Goal: Task Accomplishment & Management: Use online tool/utility

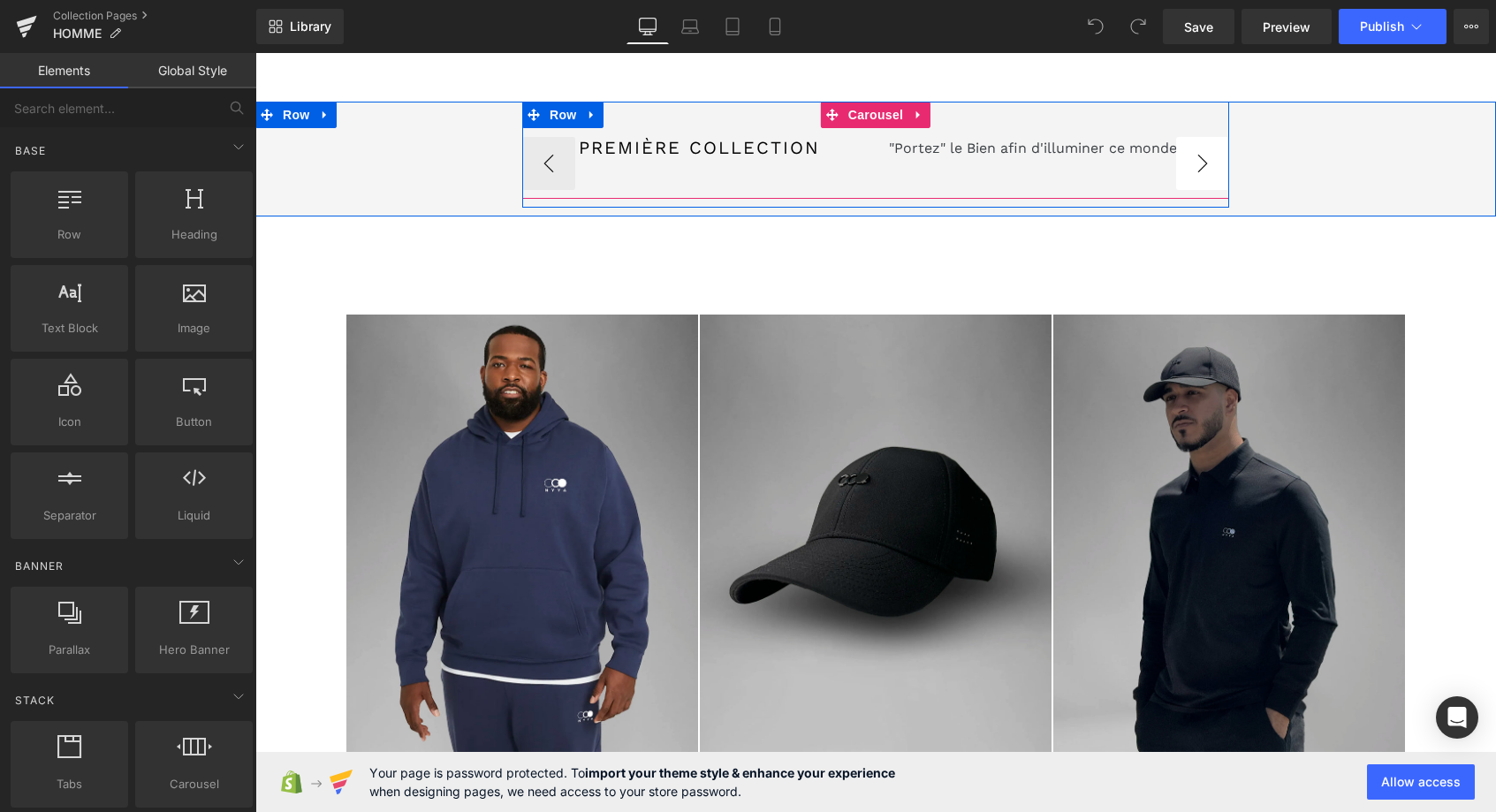
click at [1202, 157] on button "›" at bounding box center [1203, 163] width 53 height 53
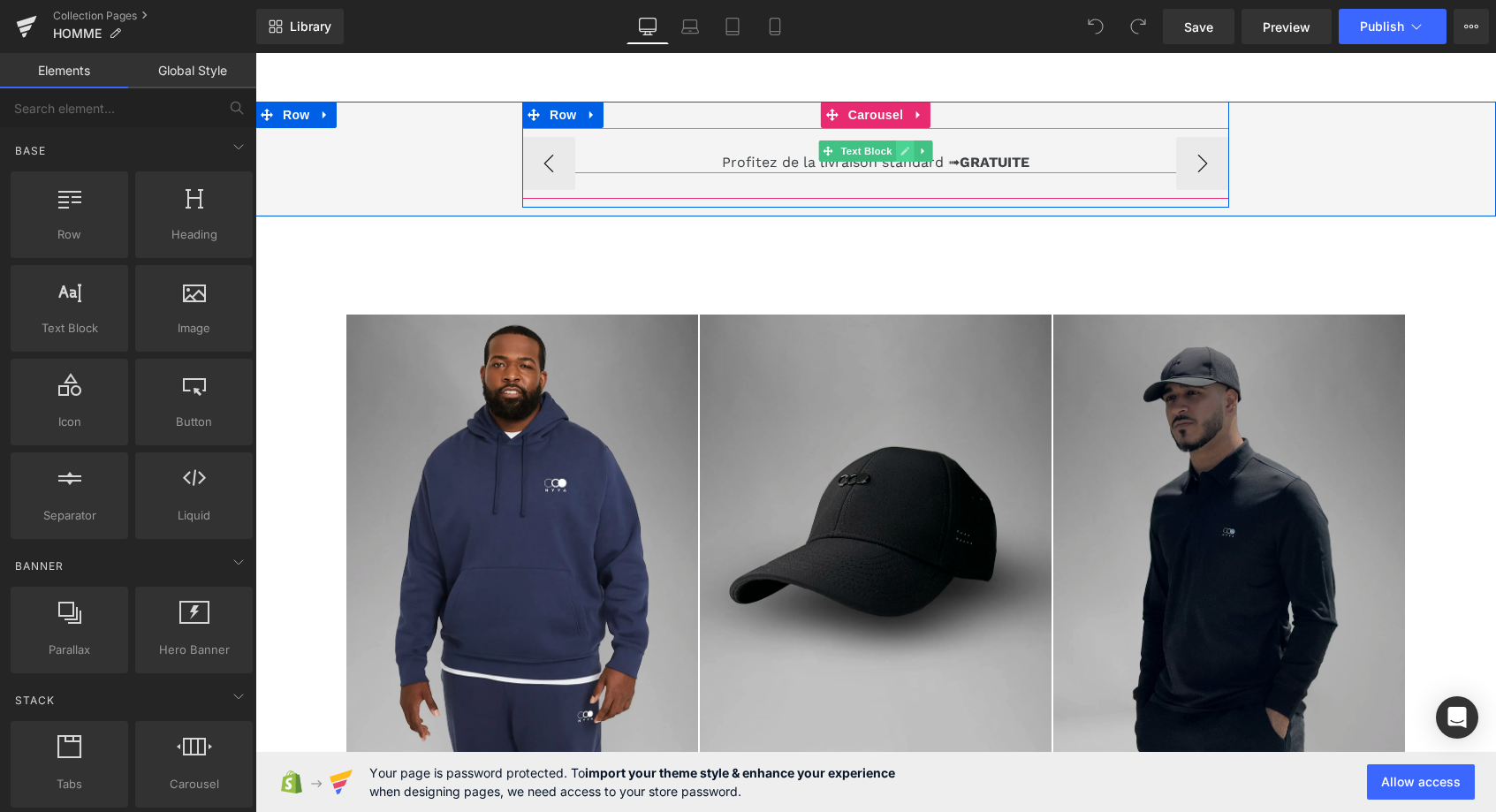
click at [905, 154] on icon at bounding box center [905, 151] width 10 height 11
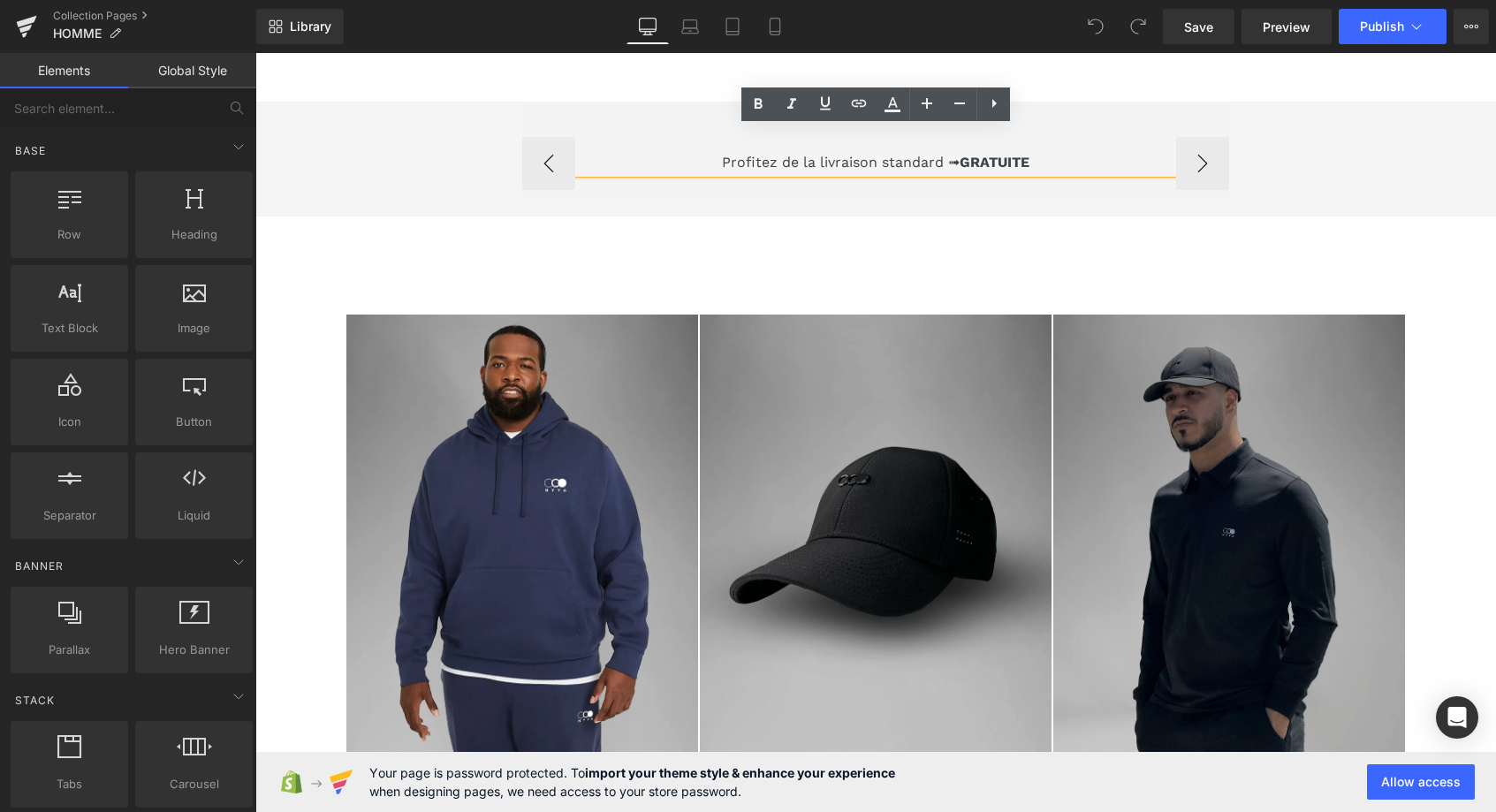
click at [880, 165] on span "Profitez de la livraison standard ➟" at bounding box center [840, 162] width 237 height 17
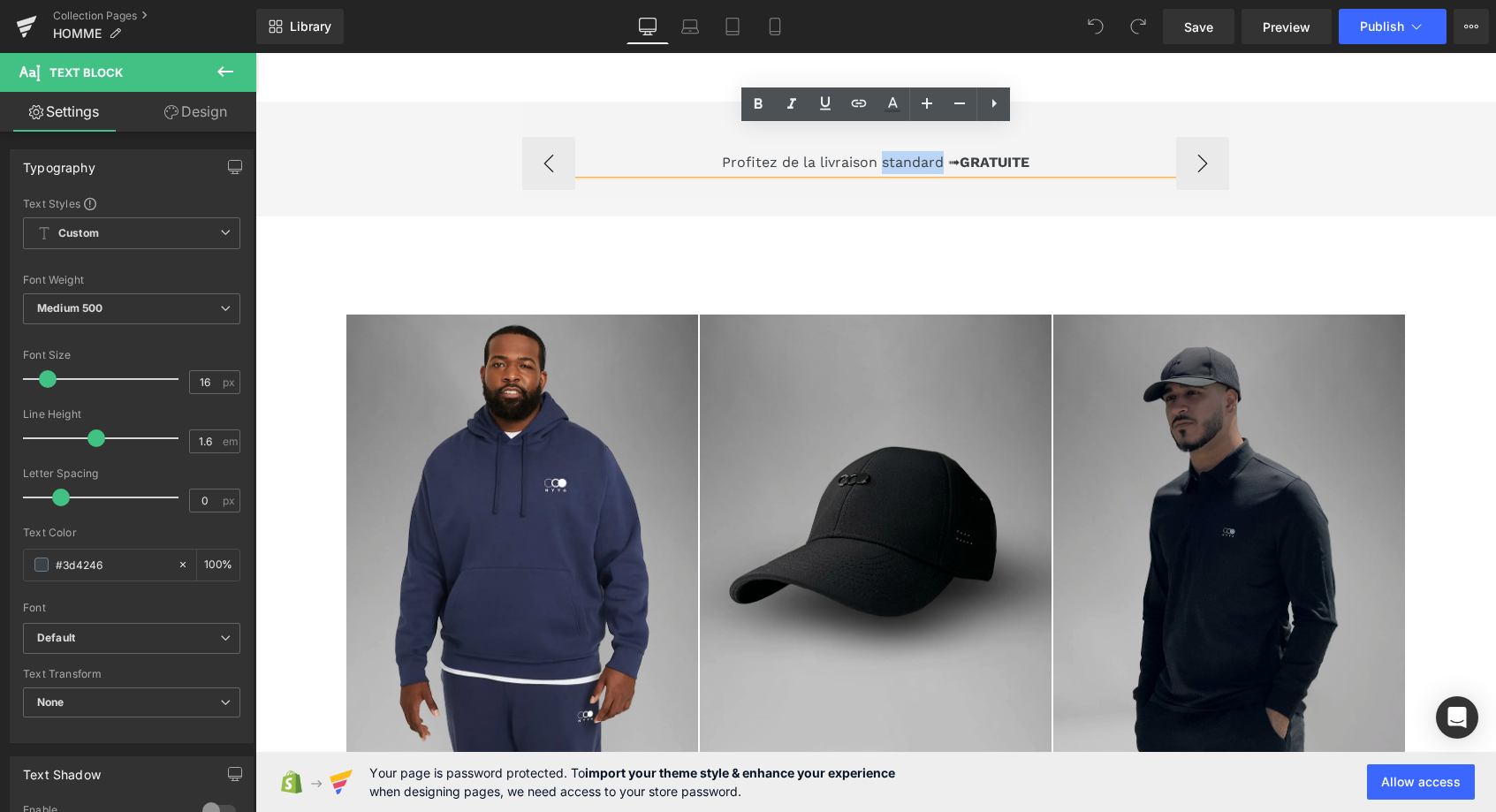
drag, startPoint x: 880, startPoint y: 163, endPoint x: 939, endPoint y: 163, distance: 59.0
click at [939, 163] on span "Profitez de la livraison standard ➟" at bounding box center [840, 162] width 237 height 17
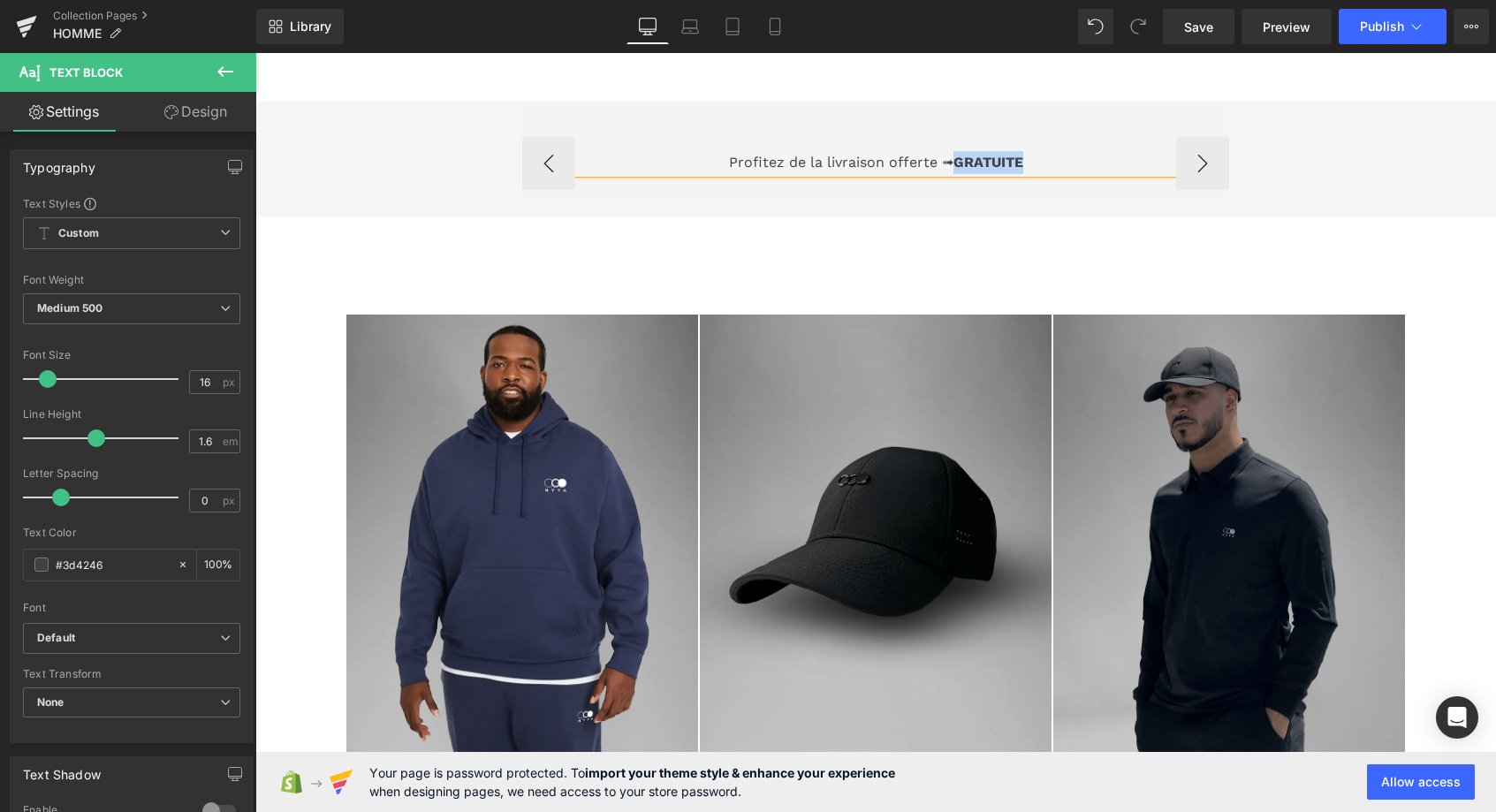
drag, startPoint x: 957, startPoint y: 164, endPoint x: 1023, endPoint y: 160, distance: 66.1
click at [1023, 160] on strong "GRATUITE" at bounding box center [988, 162] width 70 height 17
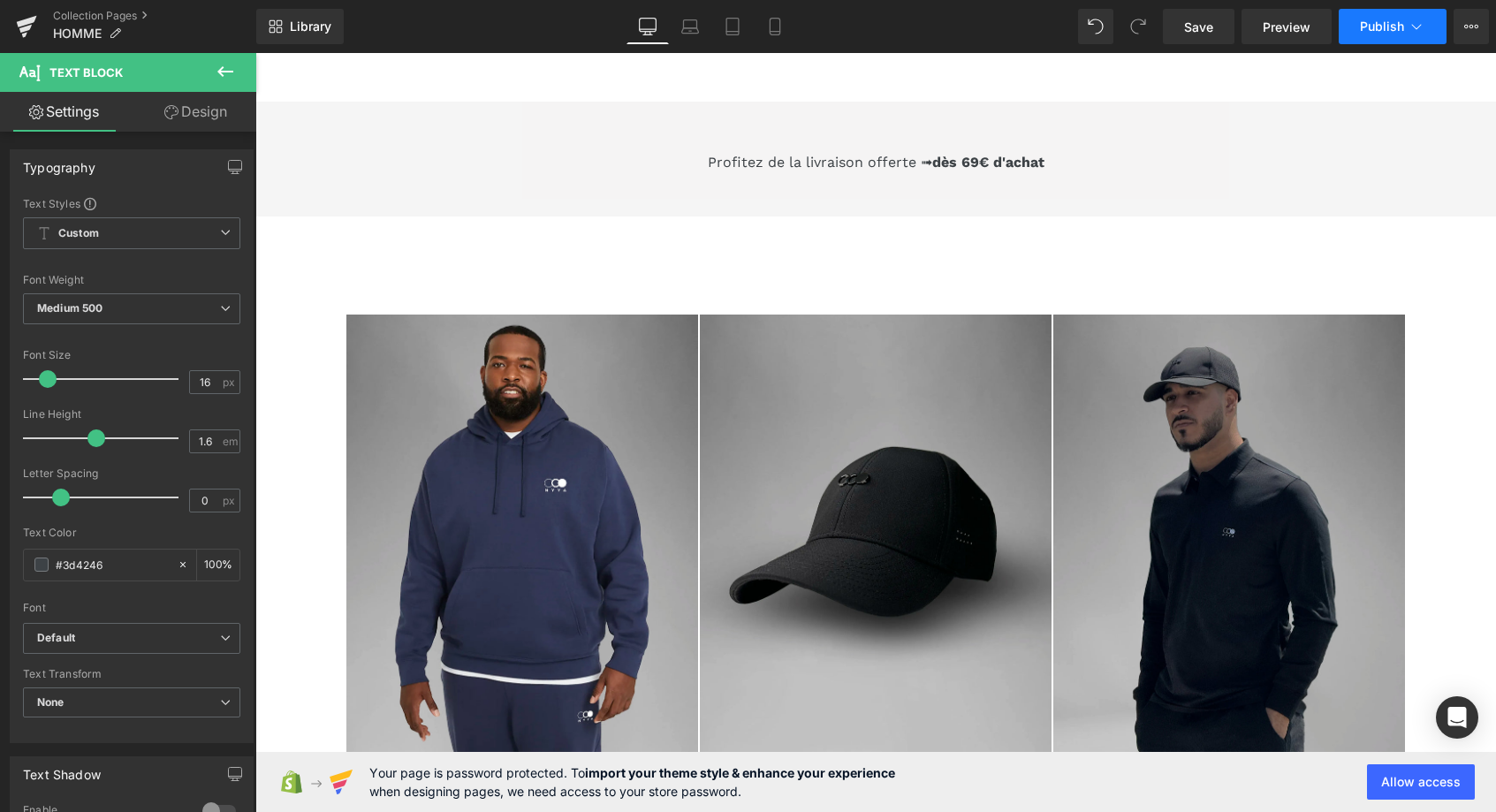
click at [1417, 29] on icon at bounding box center [1417, 27] width 10 height 5
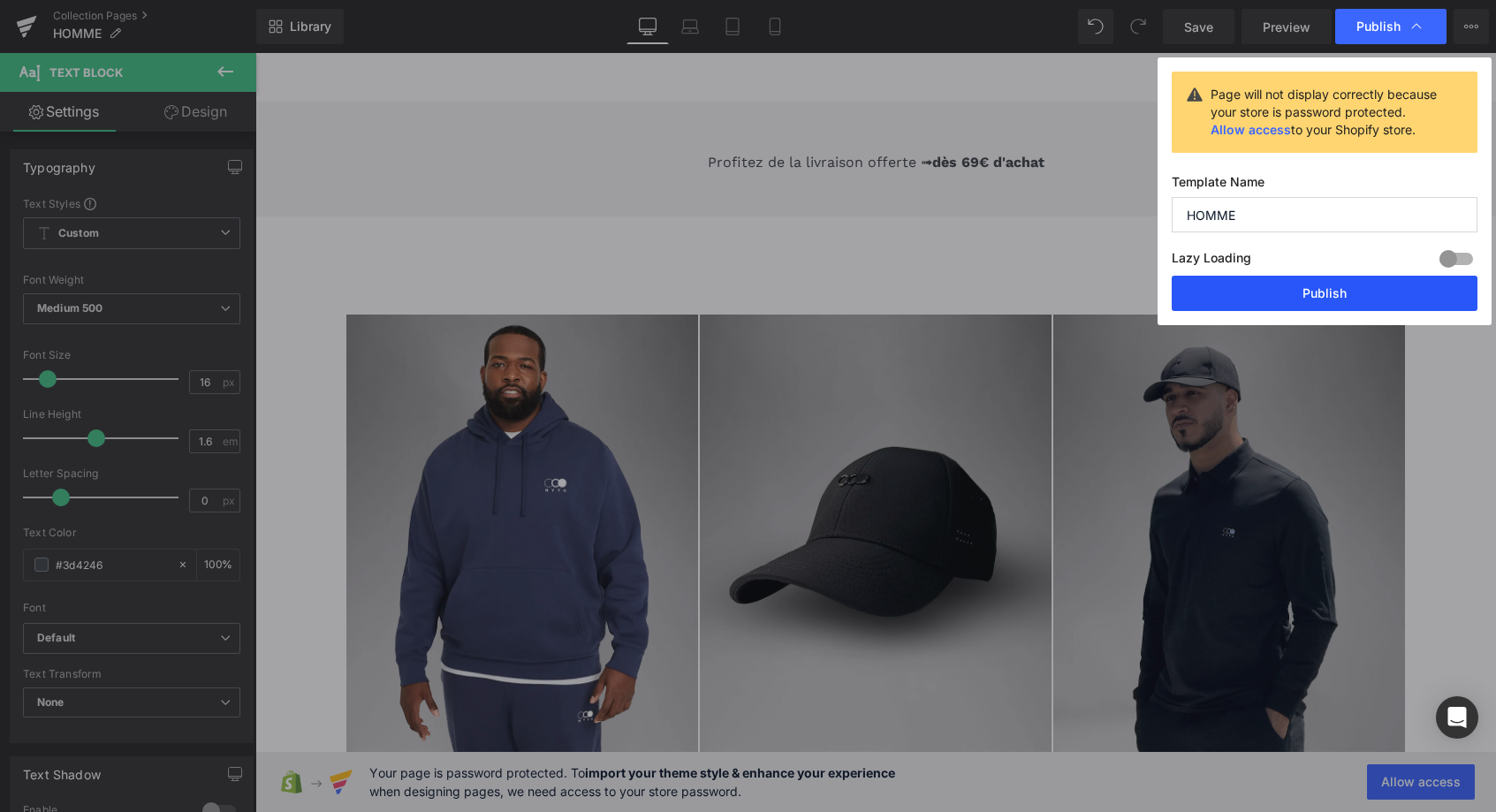
click at [1334, 295] on button "Publish" at bounding box center [1324, 293] width 306 height 36
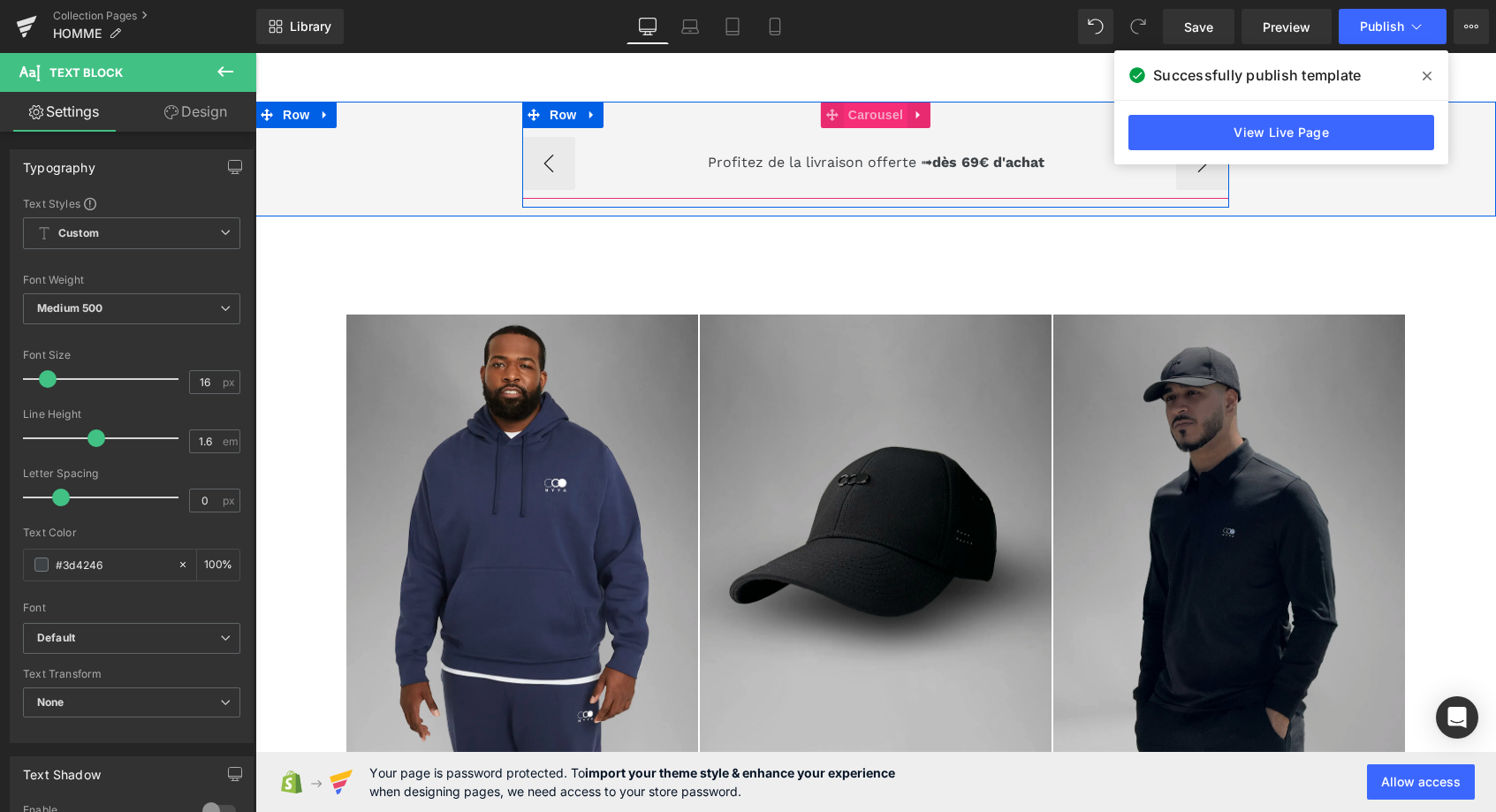
click at [880, 115] on span "Carousel" at bounding box center [876, 115] width 64 height 27
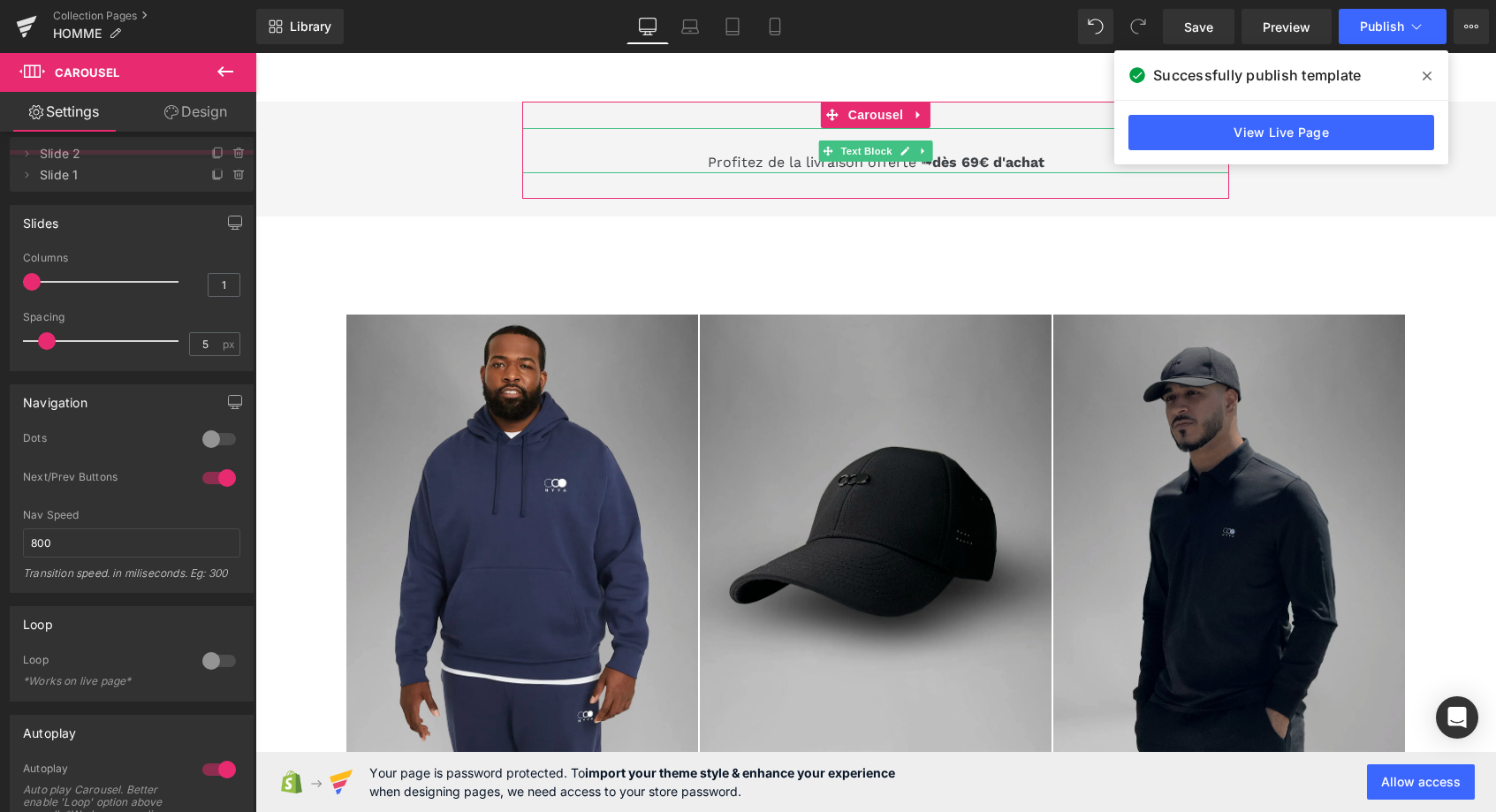
drag, startPoint x: 116, startPoint y: 212, endPoint x: 118, endPoint y: 158, distance: 54.0
click at [118, 158] on span "Slide 2" at bounding box center [114, 154] width 148 height 34
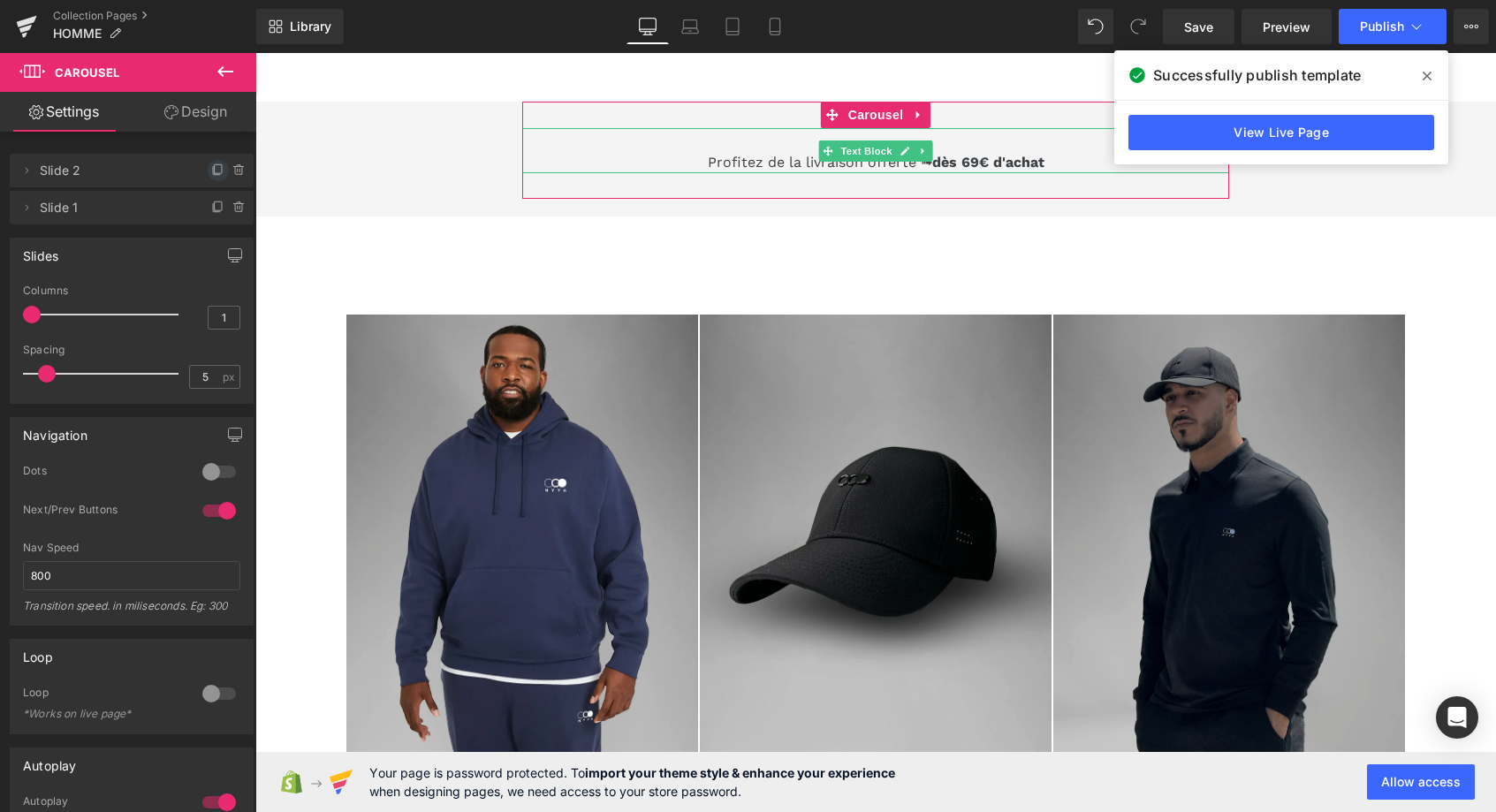
click at [220, 168] on icon at bounding box center [219, 171] width 14 height 14
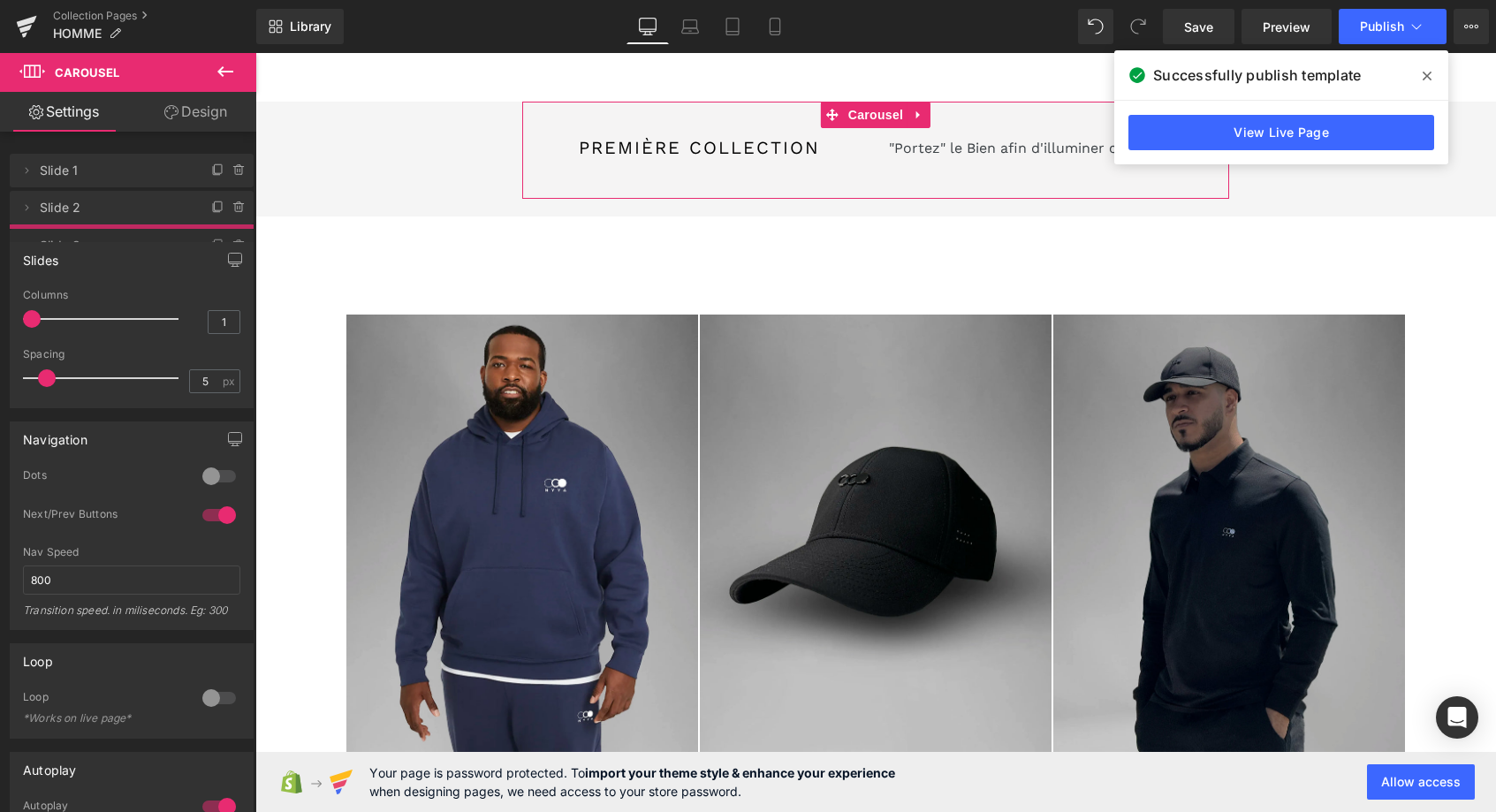
drag, startPoint x: 133, startPoint y: 210, endPoint x: 131, endPoint y: 245, distance: 35.1
click at [131, 246] on div "Delete Cancel Slide 1 Slide 1 Delete Cancel Slide 3 Slide 3 Delete Cancel Slide…" at bounding box center [132, 673] width 264 height 1082
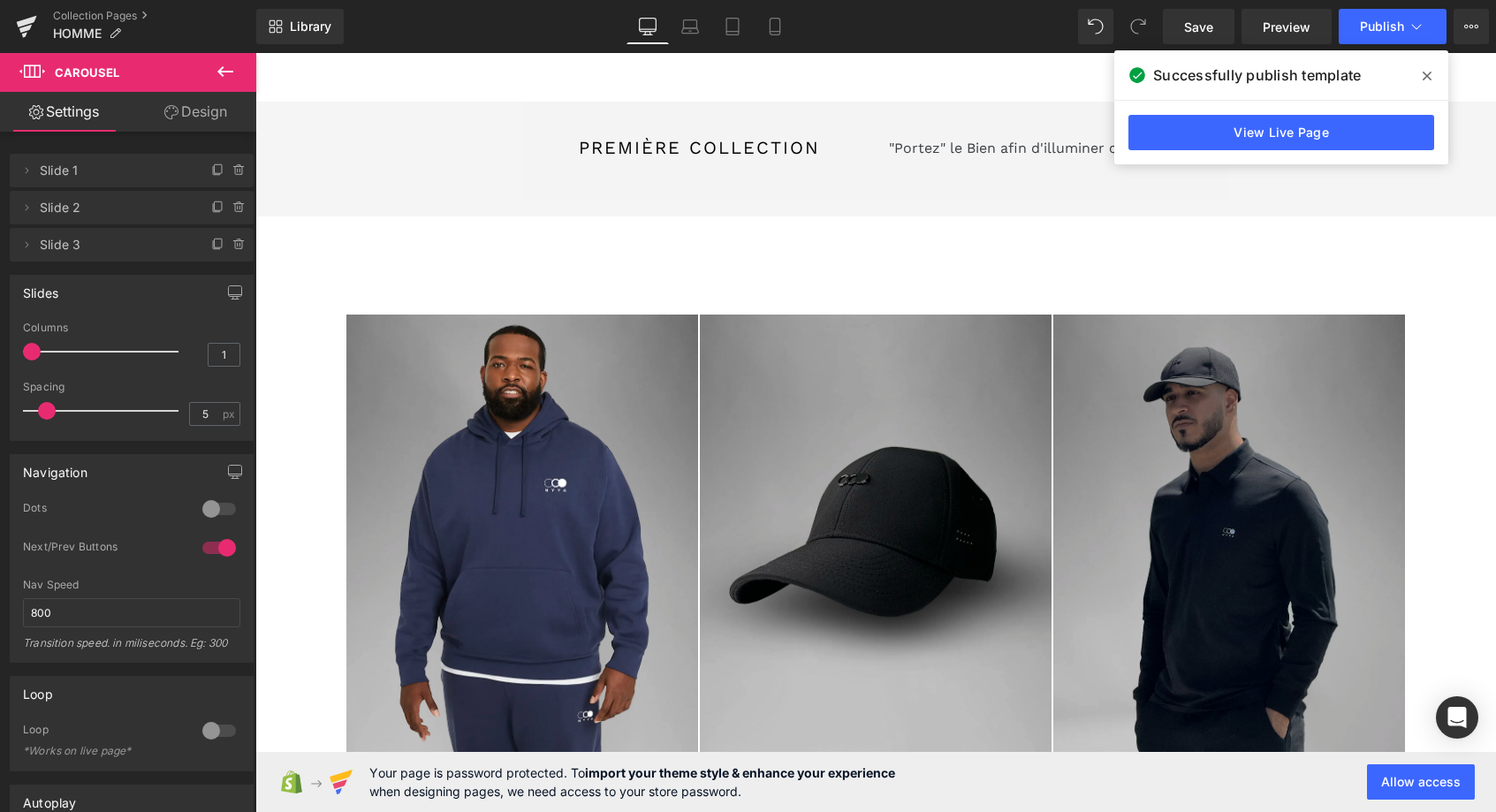
click at [99, 245] on span "Slide 3" at bounding box center [114, 244] width 148 height 34
click at [80, 213] on span "Slide 2" at bounding box center [114, 208] width 148 height 34
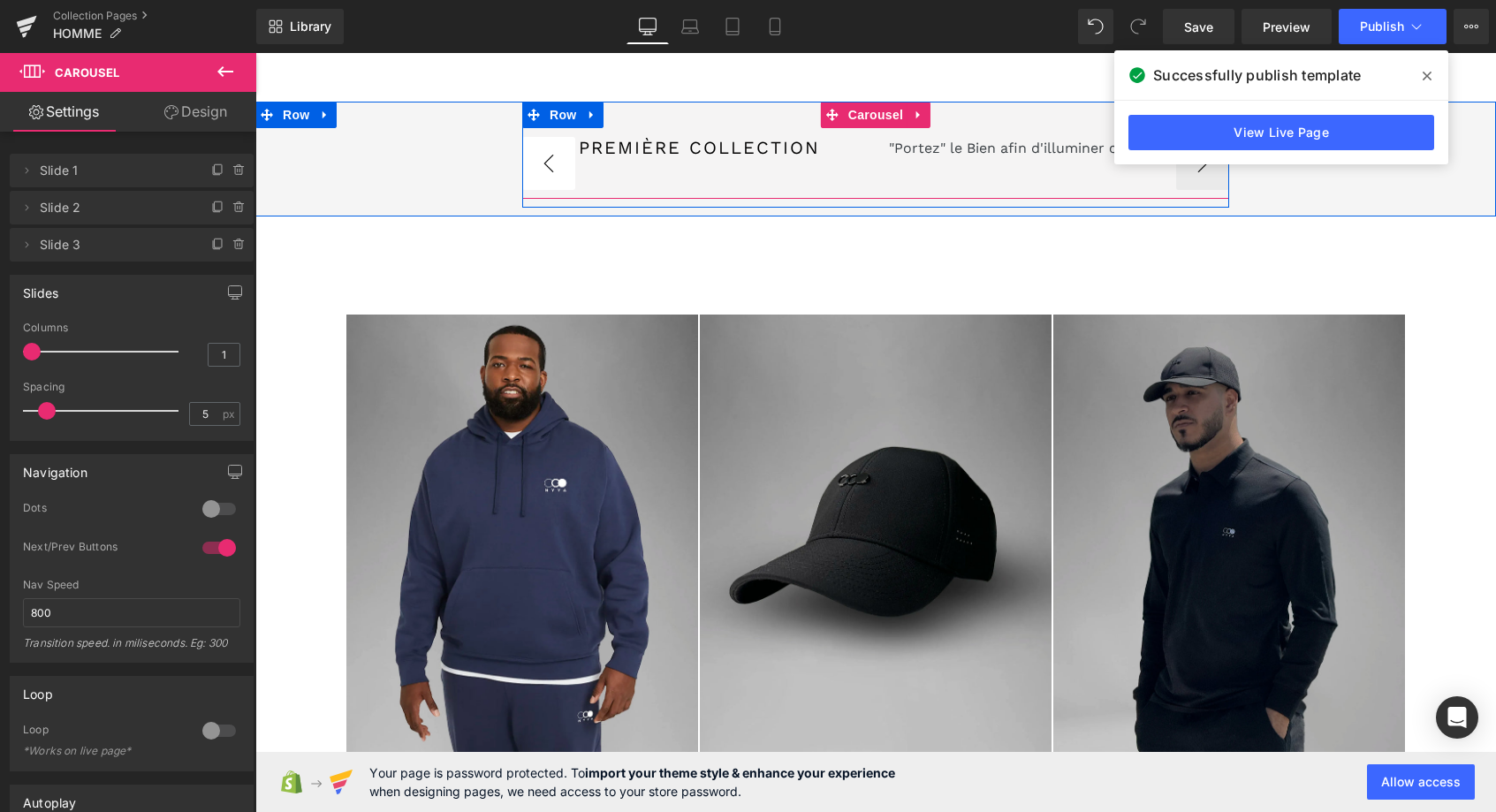
click at [556, 167] on button "‹" at bounding box center [549, 163] width 53 height 53
click at [554, 165] on button "‹" at bounding box center [549, 163] width 53 height 53
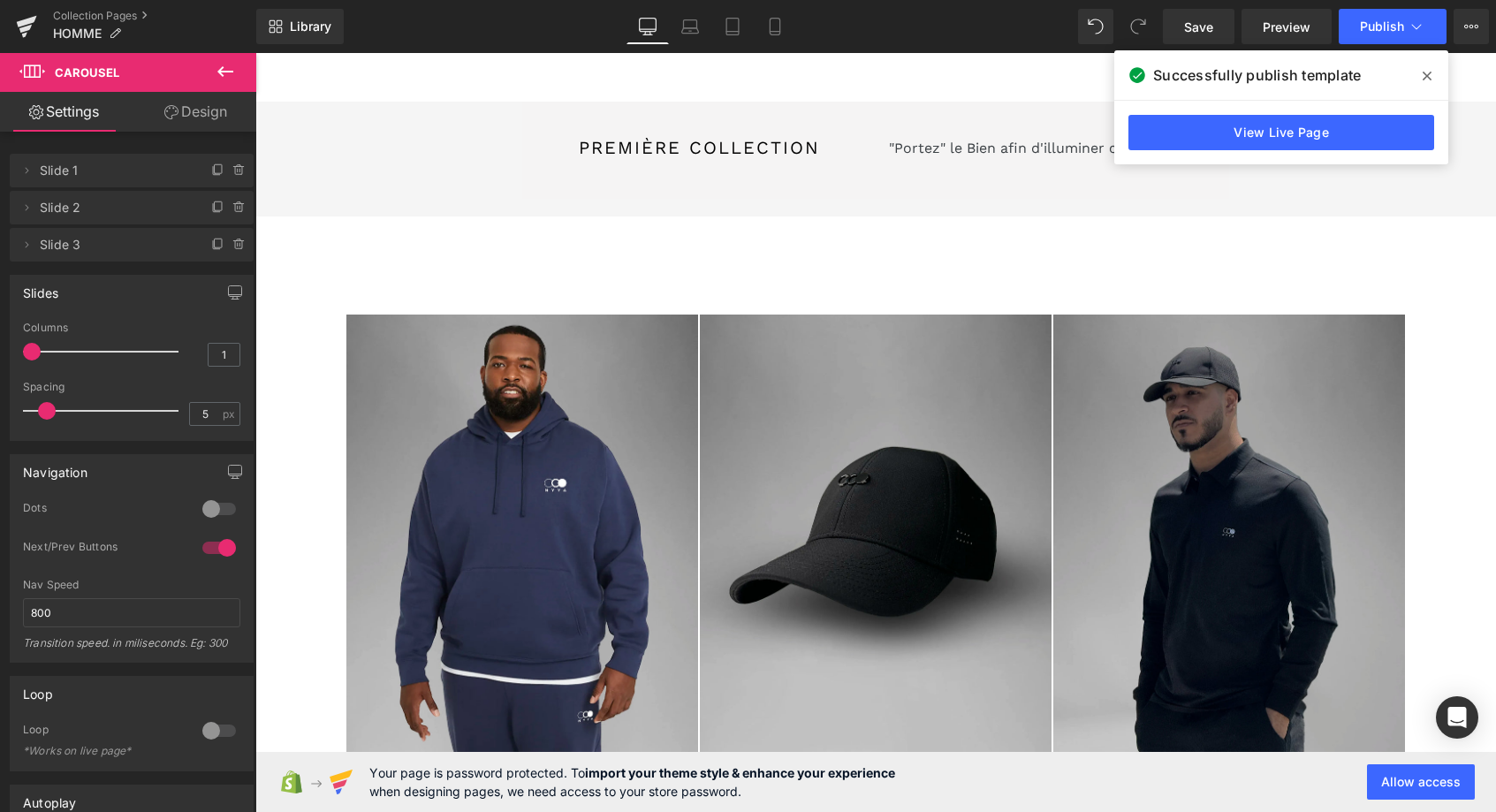
click at [1431, 74] on icon at bounding box center [1428, 76] width 9 height 9
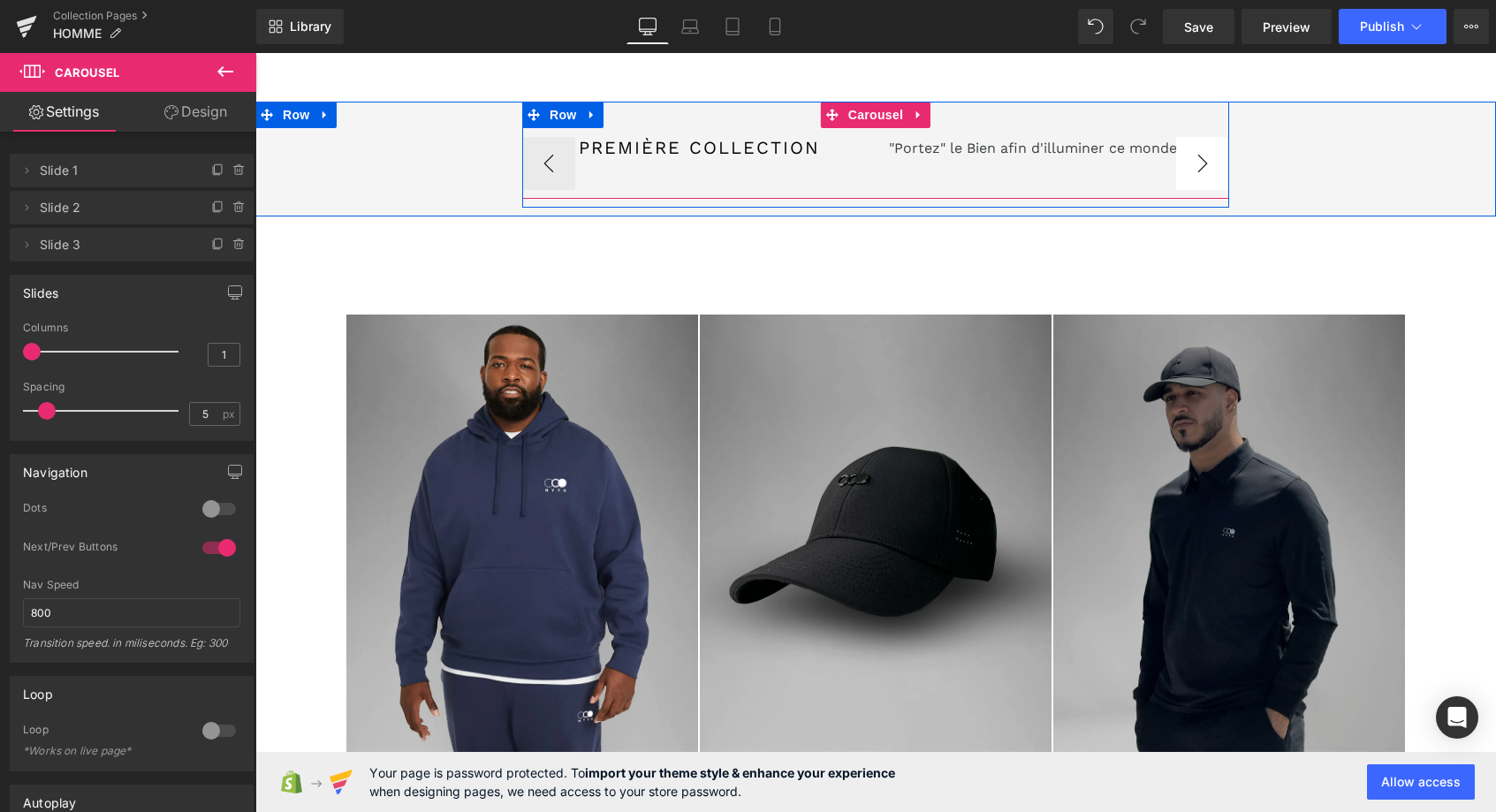
click at [1204, 160] on button "›" at bounding box center [1203, 163] width 53 height 53
click at [1204, 161] on button "›" at bounding box center [1203, 163] width 53 height 53
click at [1202, 163] on button "›" at bounding box center [1203, 163] width 53 height 53
click at [1205, 163] on button "›" at bounding box center [1203, 163] width 53 height 53
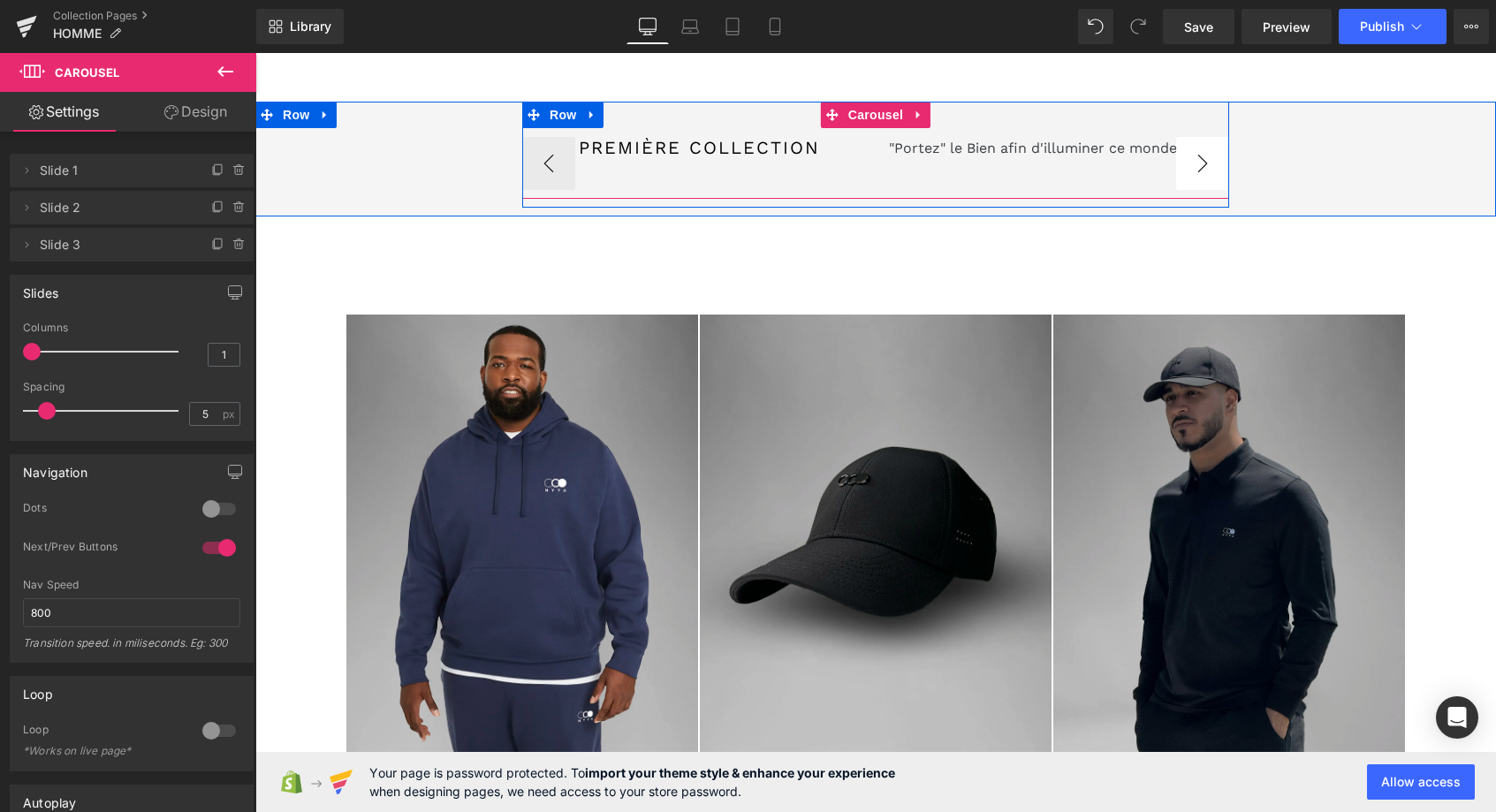
click at [1205, 163] on button "›" at bounding box center [1203, 163] width 53 height 53
click at [556, 168] on button "‹" at bounding box center [549, 163] width 53 height 53
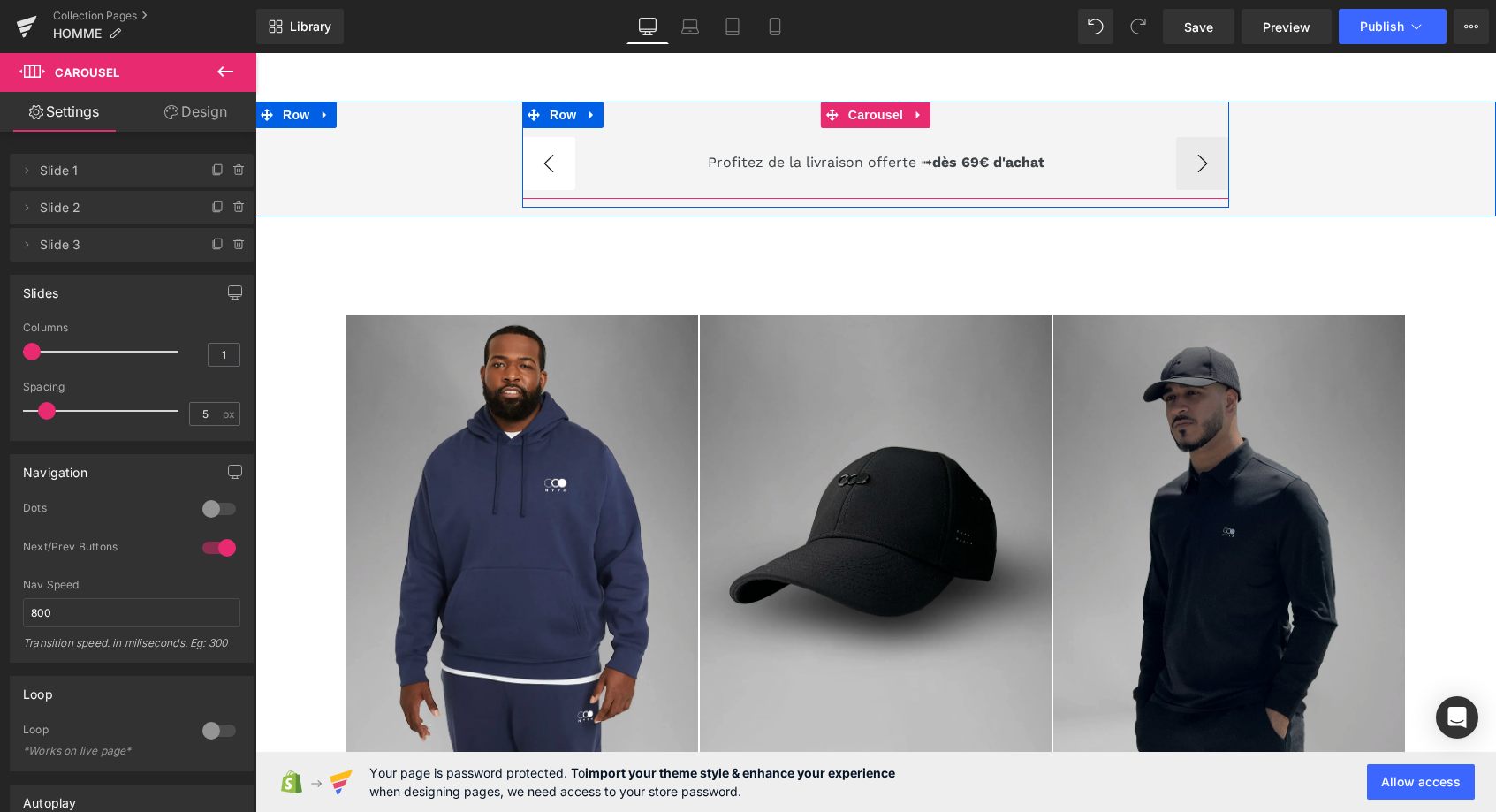
click at [556, 168] on button "‹" at bounding box center [549, 163] width 53 height 53
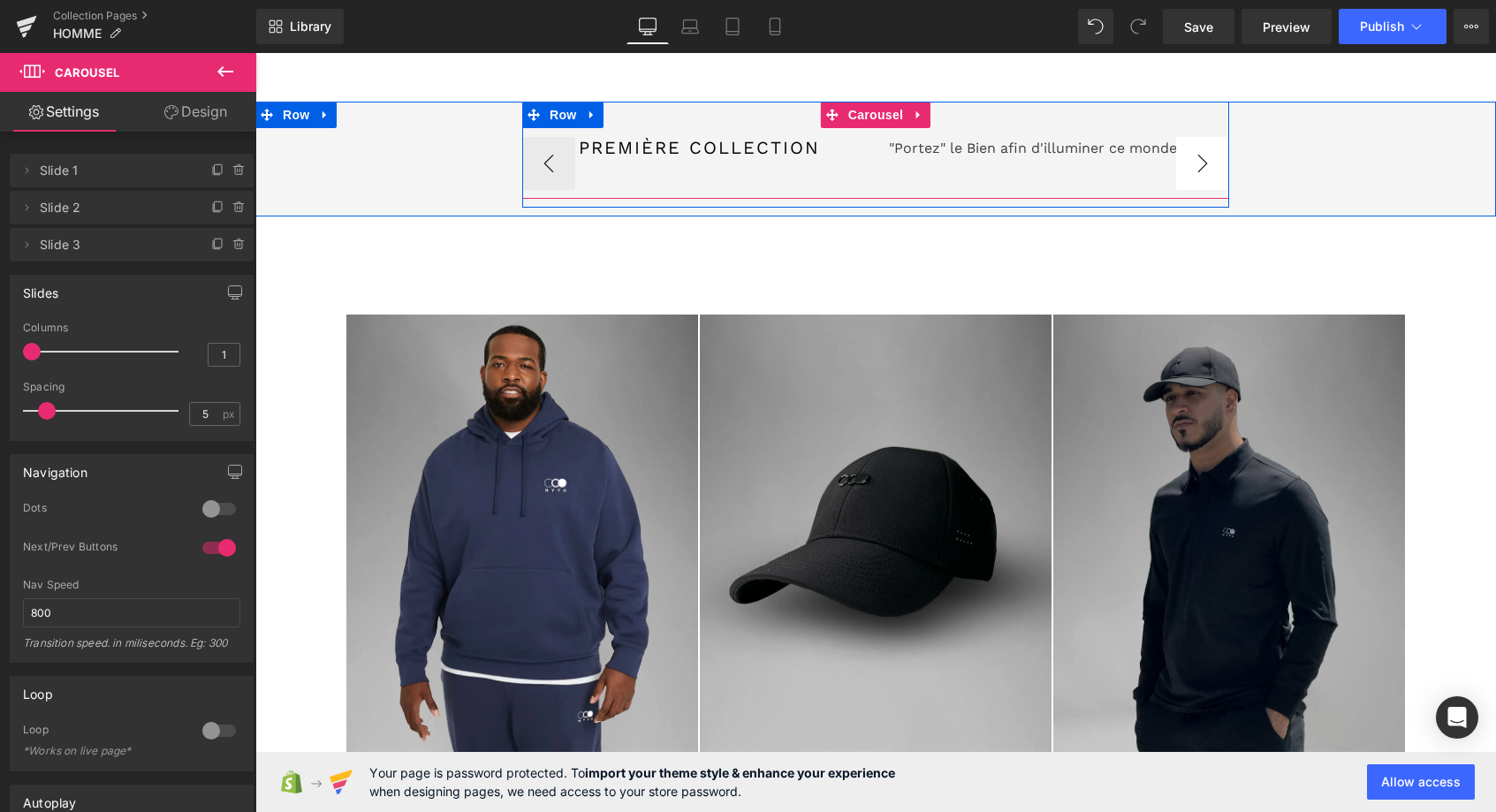
click at [1213, 163] on button "›" at bounding box center [1203, 163] width 53 height 53
click at [559, 167] on button "‹" at bounding box center [549, 163] width 53 height 53
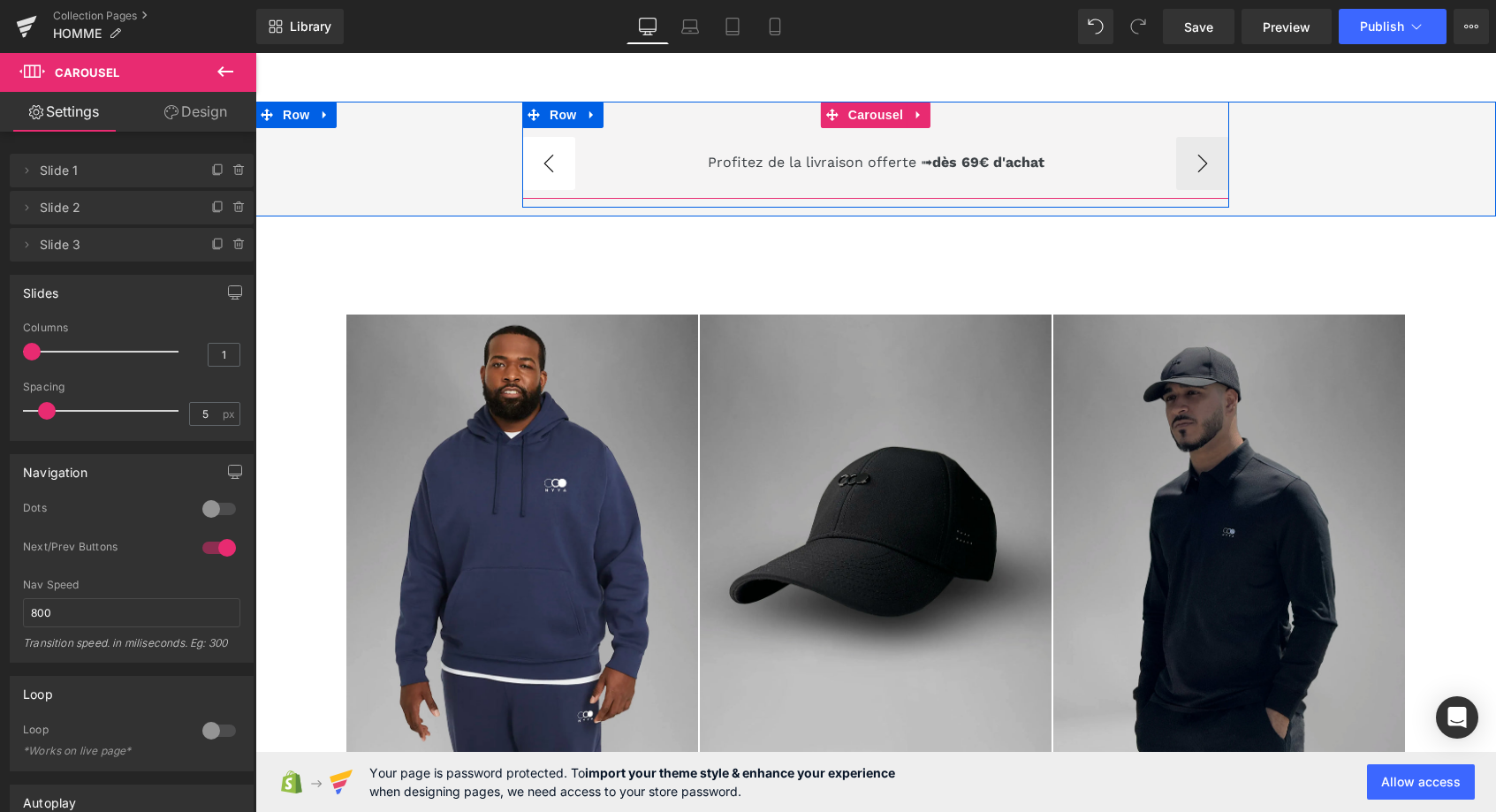
click at [554, 163] on button "‹" at bounding box center [549, 163] width 53 height 53
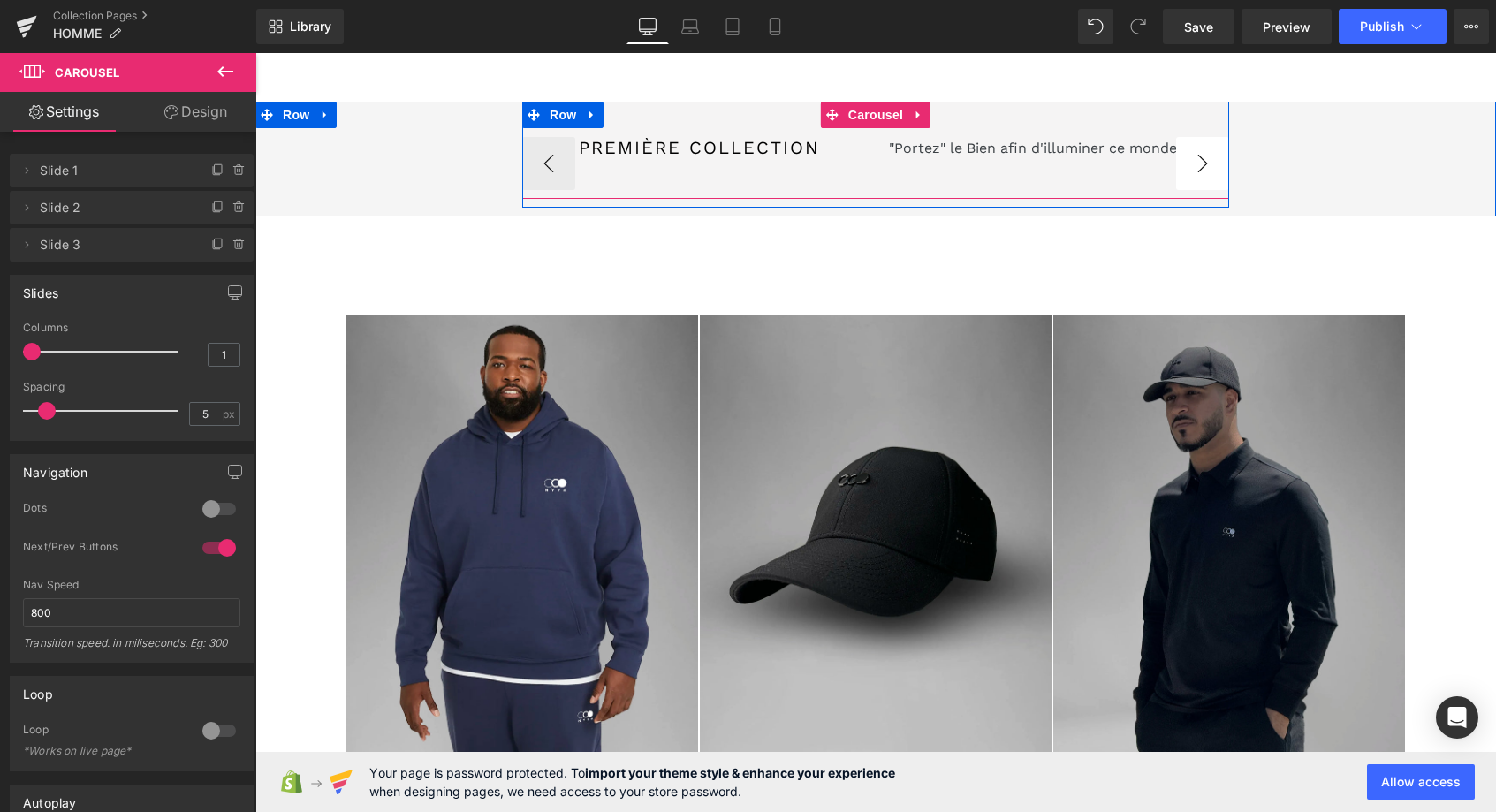
click at [1208, 163] on button "›" at bounding box center [1203, 163] width 53 height 53
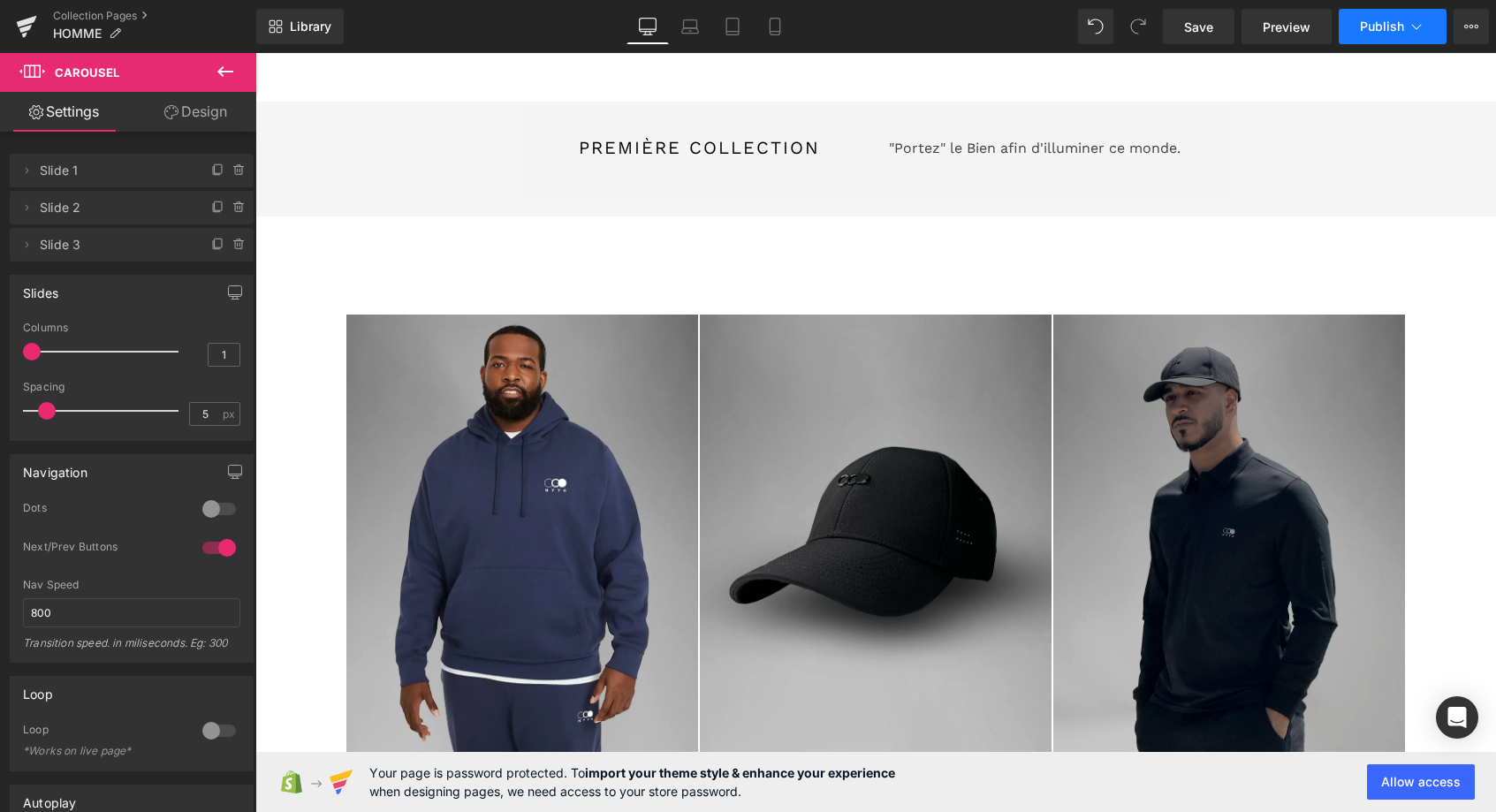
click at [1412, 32] on icon at bounding box center [1417, 27] width 18 height 18
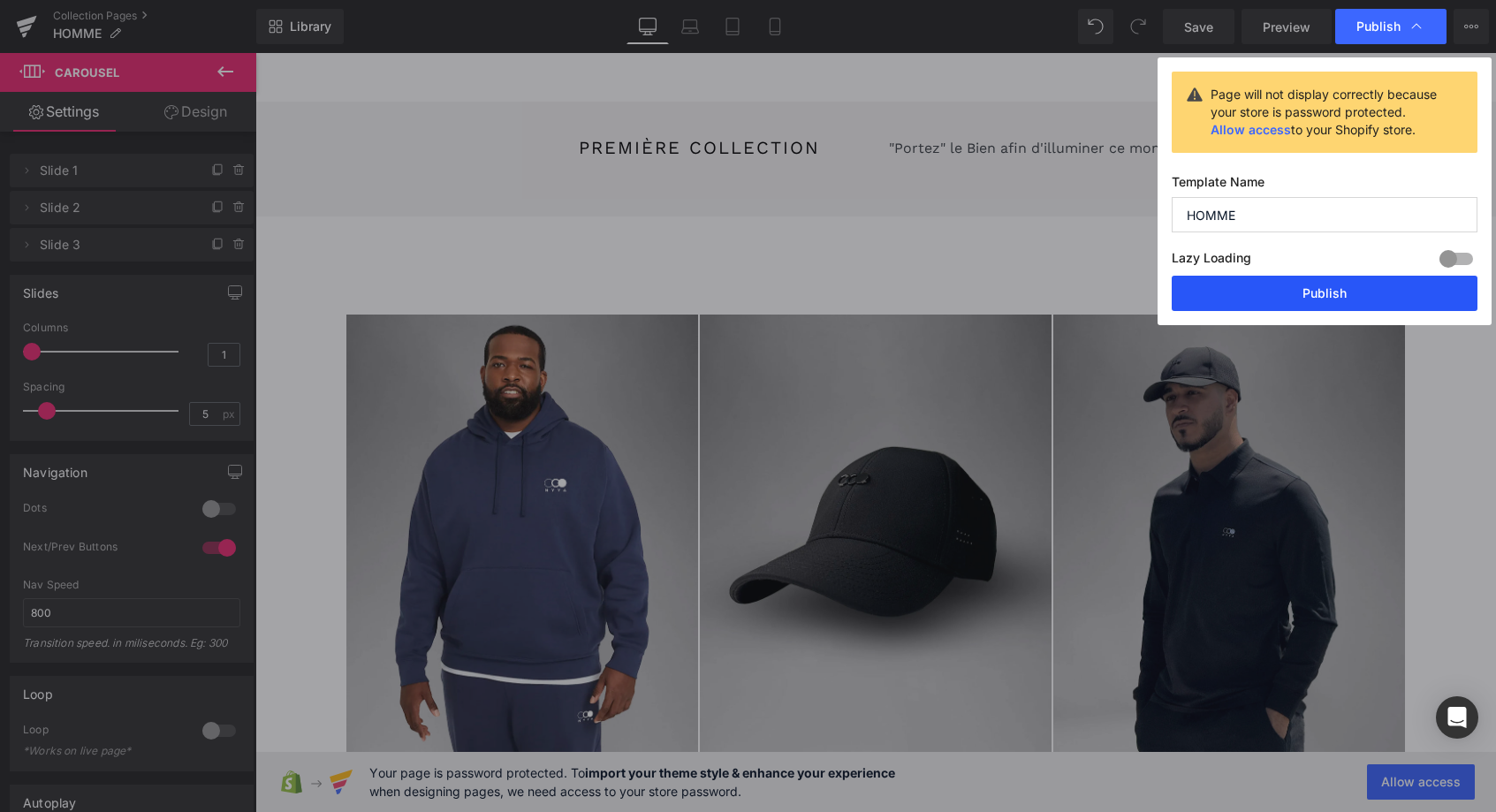
click at [1341, 285] on button "Publish" at bounding box center [1324, 293] width 306 height 36
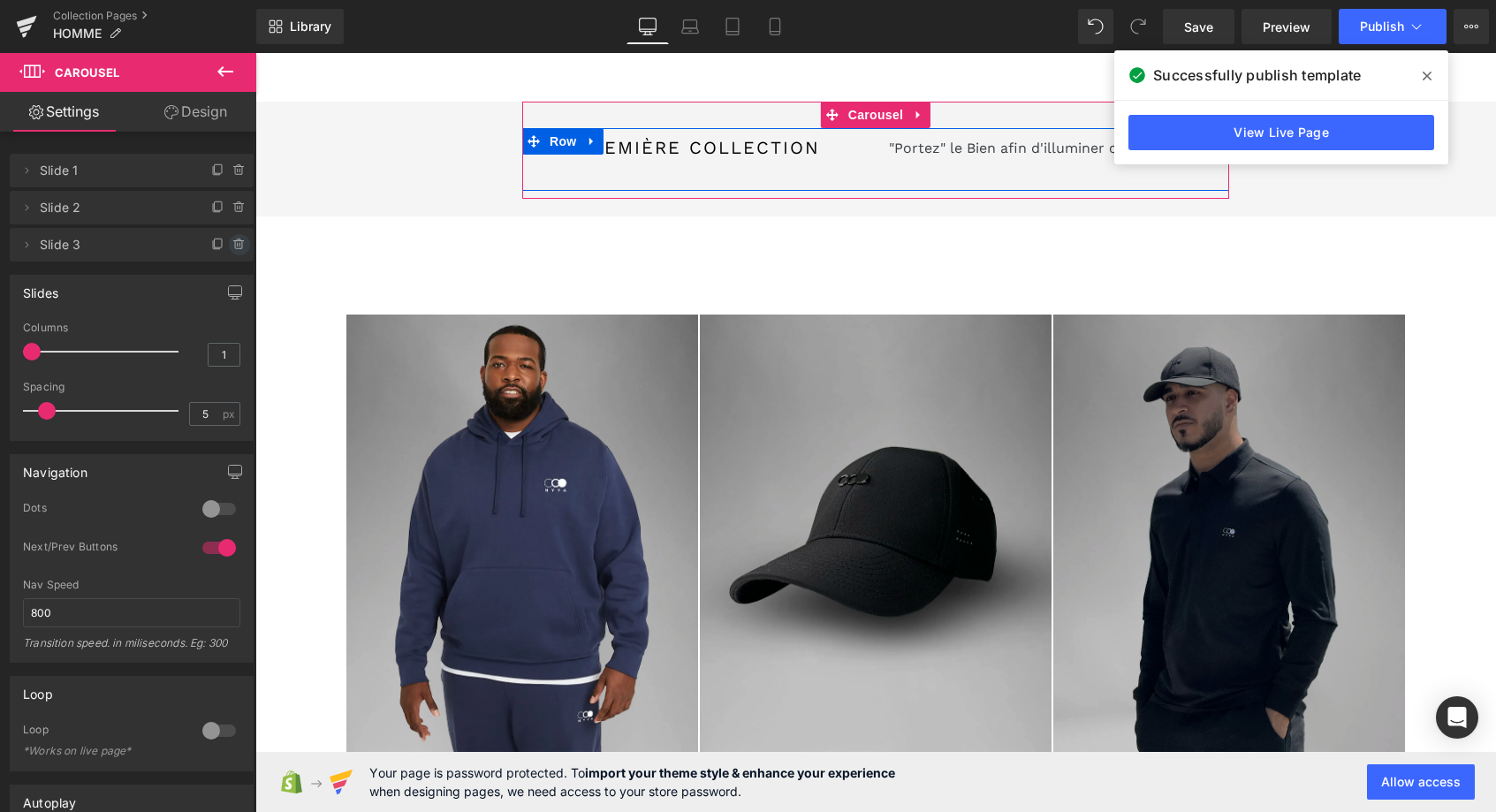
click at [238, 247] on icon at bounding box center [239, 244] width 14 height 14
click at [231, 247] on button "Delete" at bounding box center [220, 245] width 56 height 23
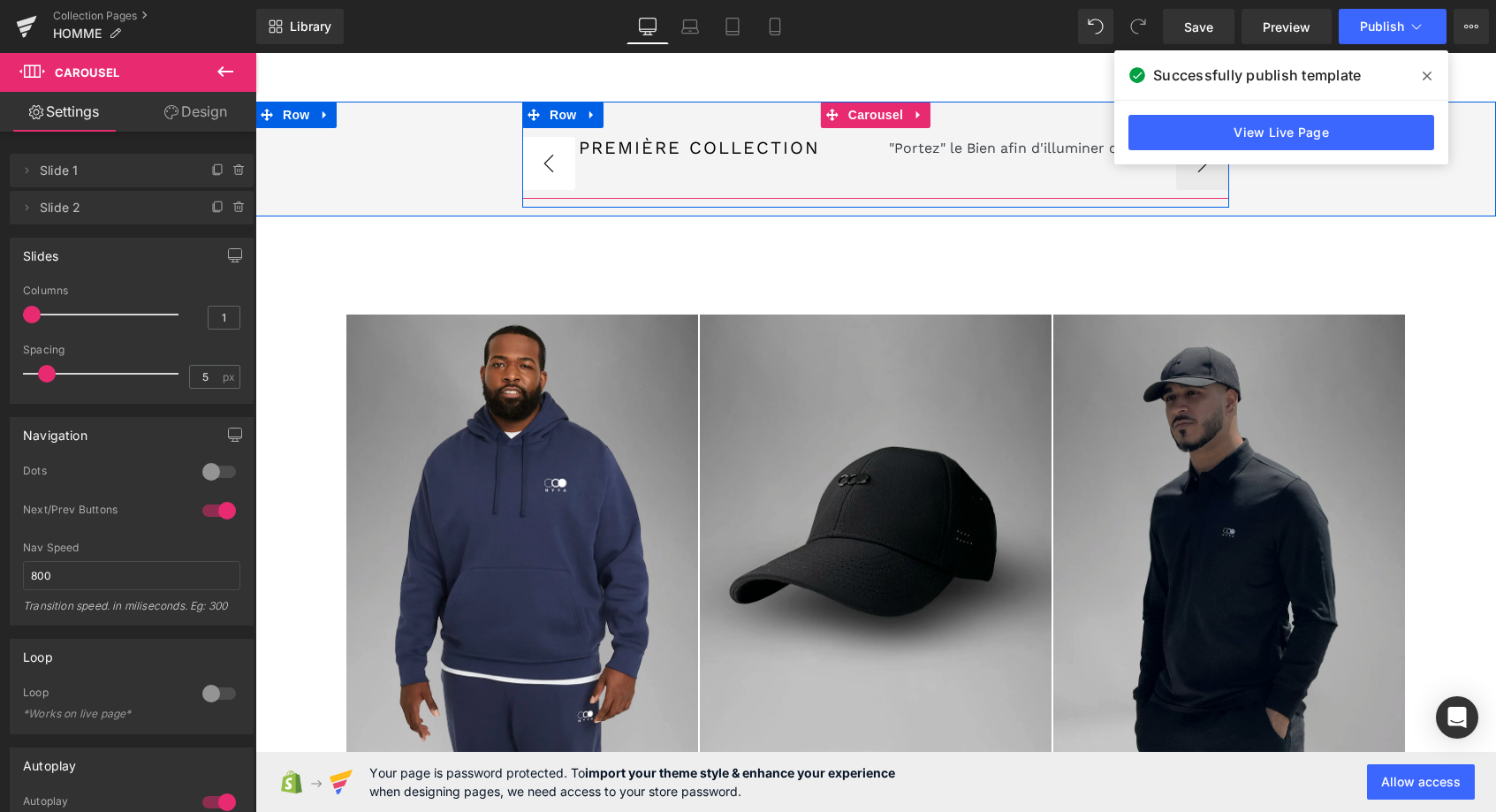
click at [557, 163] on button "‹" at bounding box center [549, 163] width 53 height 53
click at [1193, 175] on button "›" at bounding box center [1203, 163] width 53 height 53
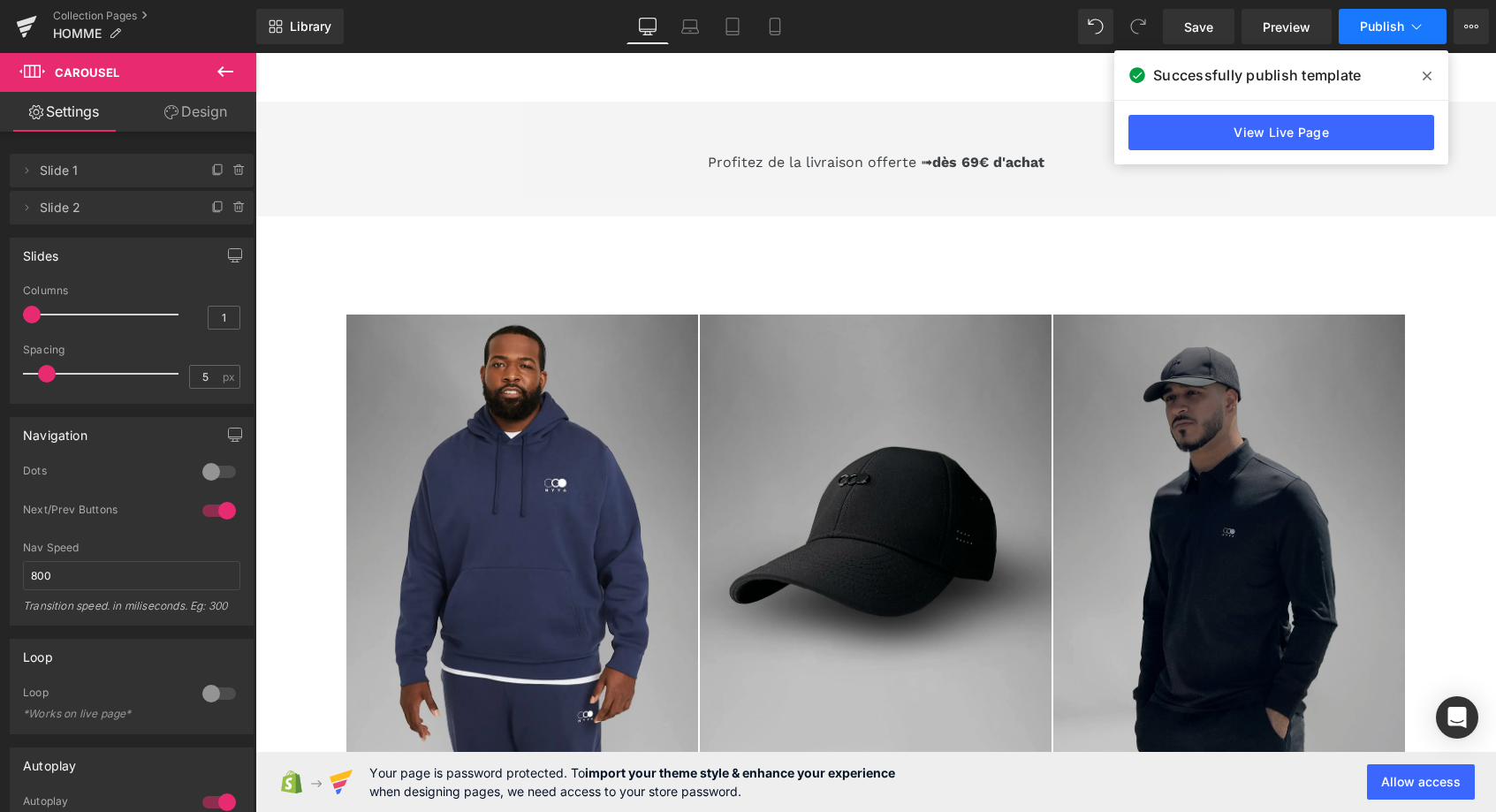
click at [1419, 27] on icon at bounding box center [1417, 27] width 18 height 18
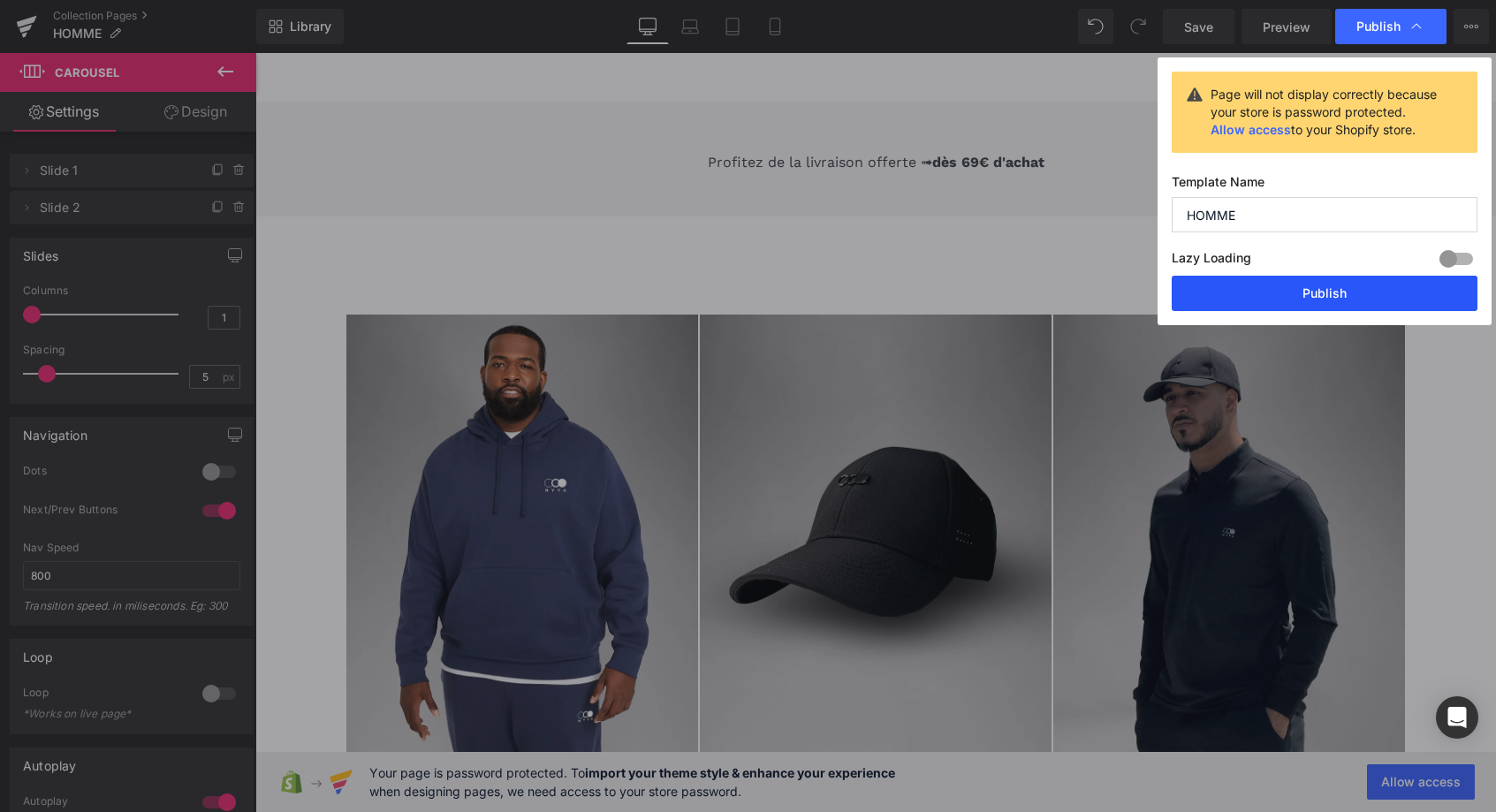
click at [1330, 287] on button "Publish" at bounding box center [1324, 293] width 306 height 36
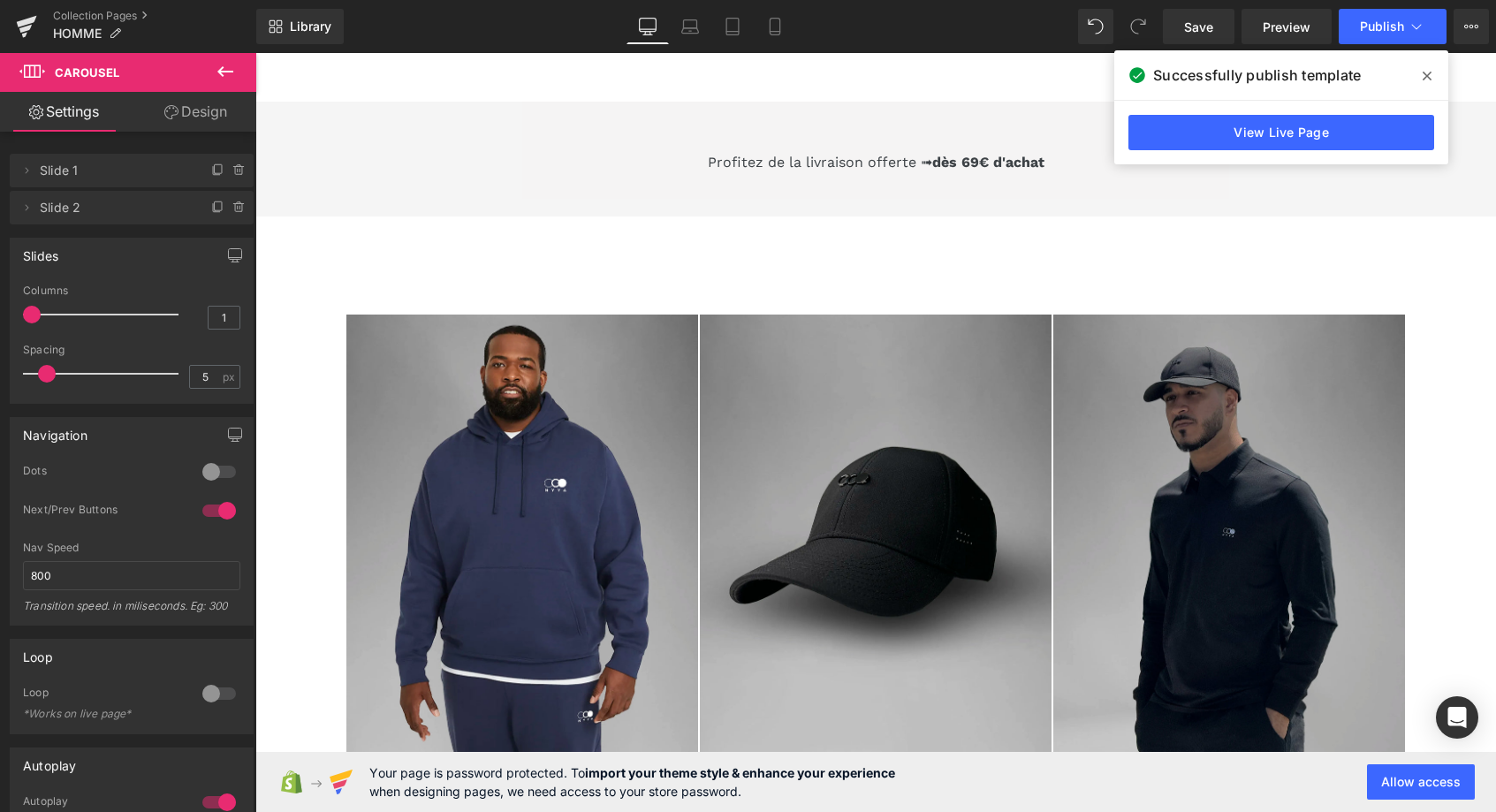
click at [1429, 76] on icon at bounding box center [1428, 76] width 9 height 9
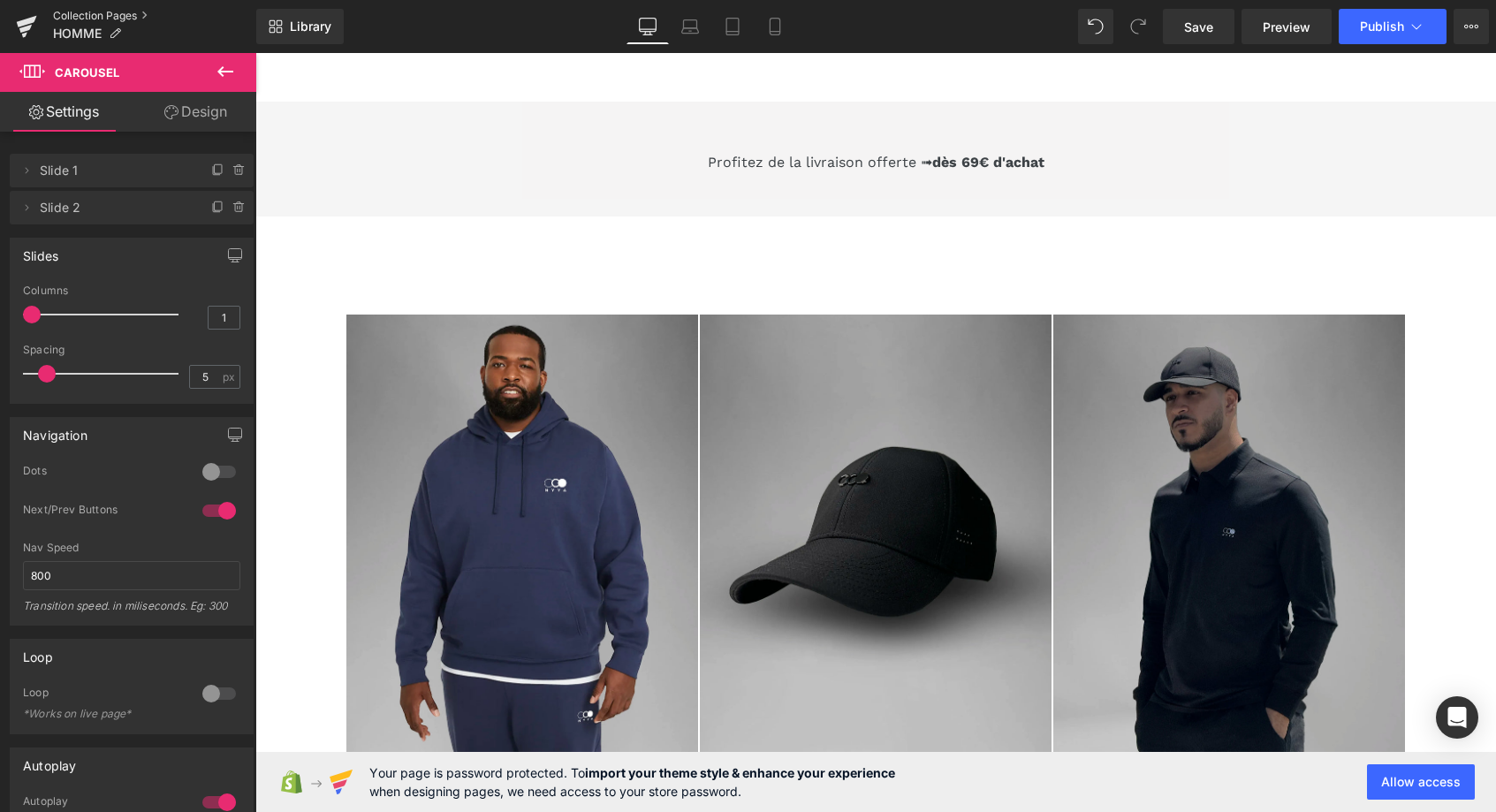
click at [95, 16] on link "Collection Pages" at bounding box center [155, 16] width 204 height 14
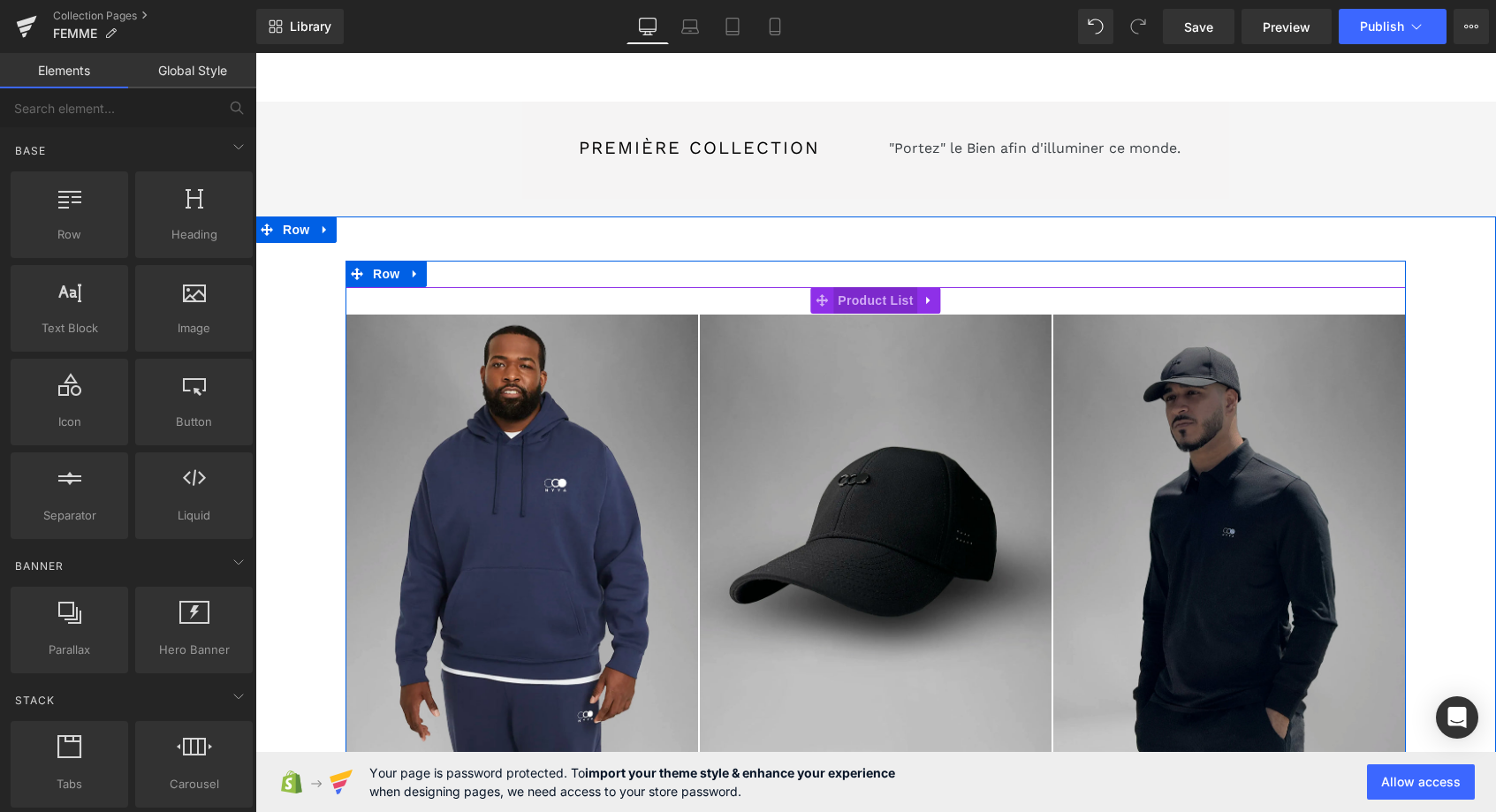
click at [865, 302] on span "Product List" at bounding box center [876, 300] width 84 height 27
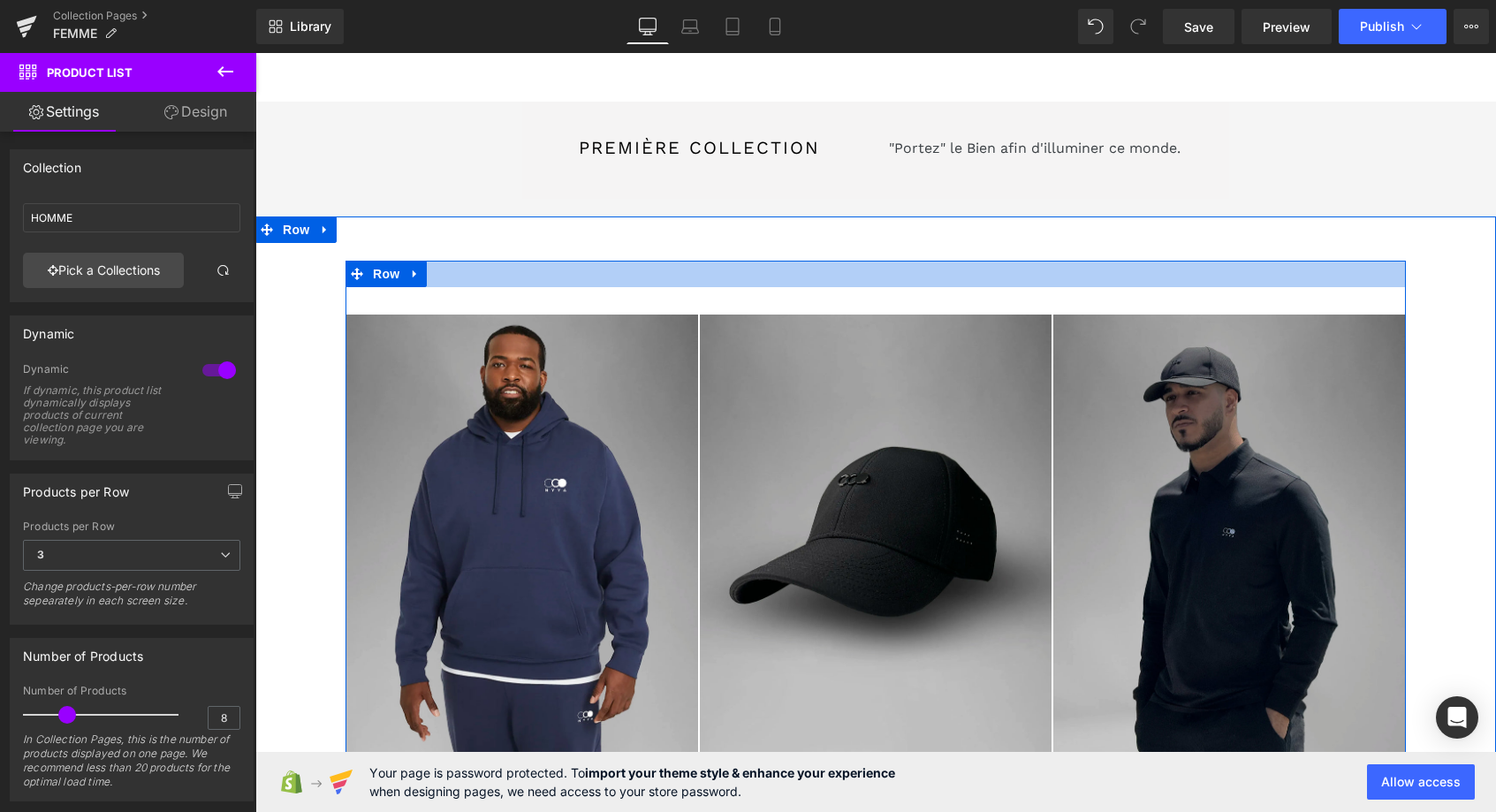
scroll to position [1, 0]
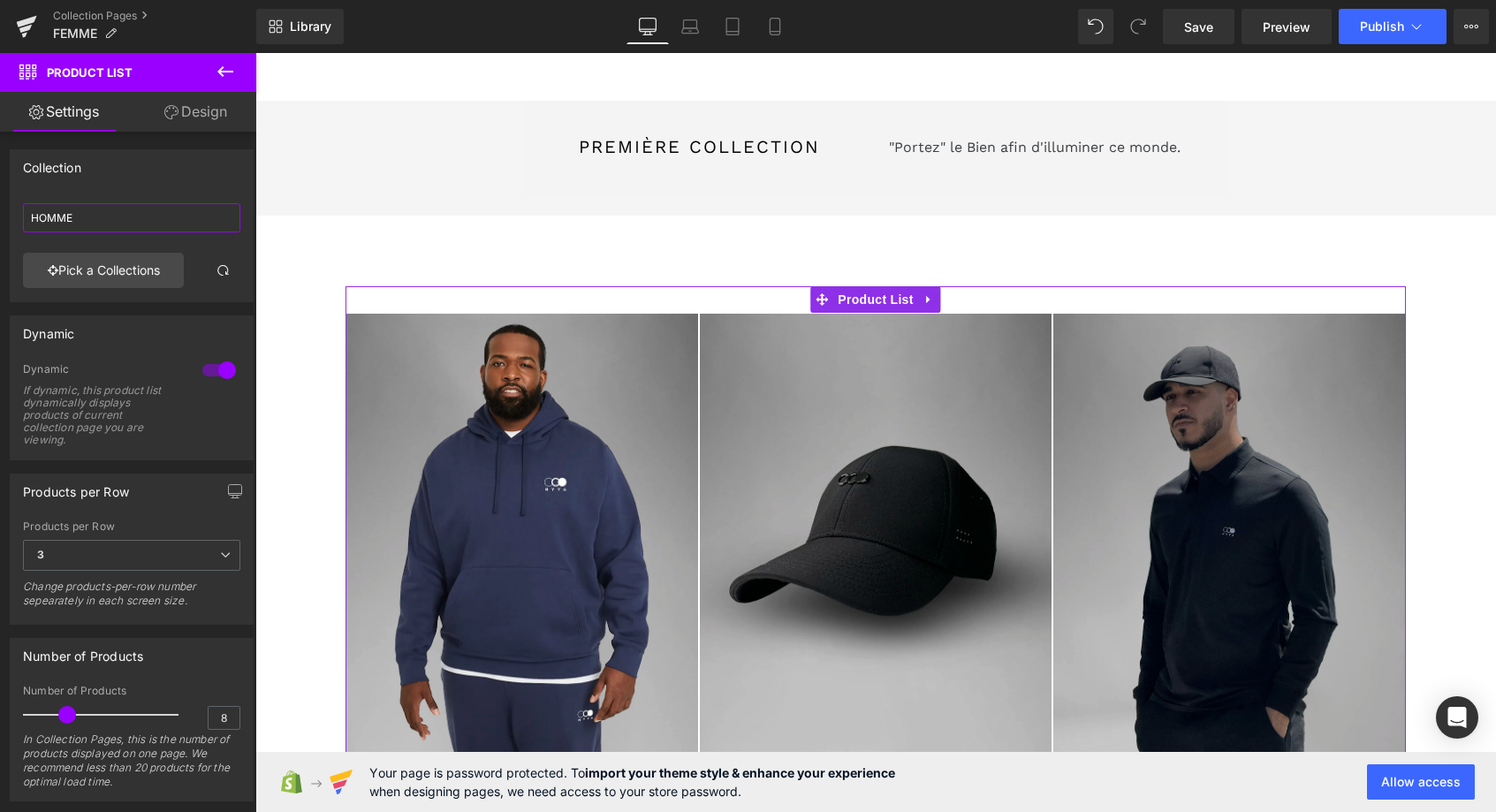
click at [108, 216] on input "HOMME" at bounding box center [132, 218] width 218 height 29
click at [110, 267] on link "Pick a Collections" at bounding box center [103, 270] width 161 height 36
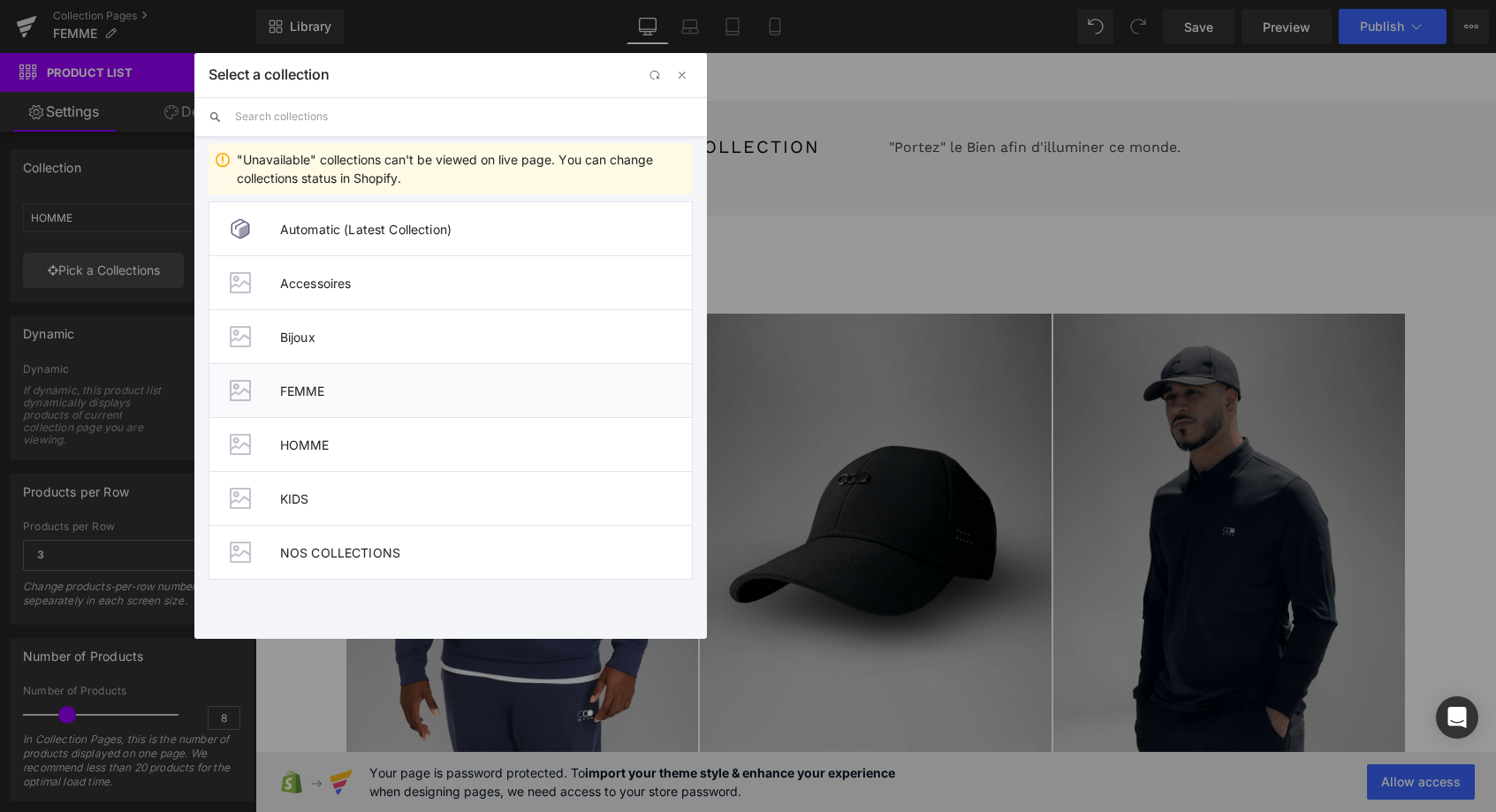
click at [316, 388] on span "FEMME" at bounding box center [485, 390] width 412 height 15
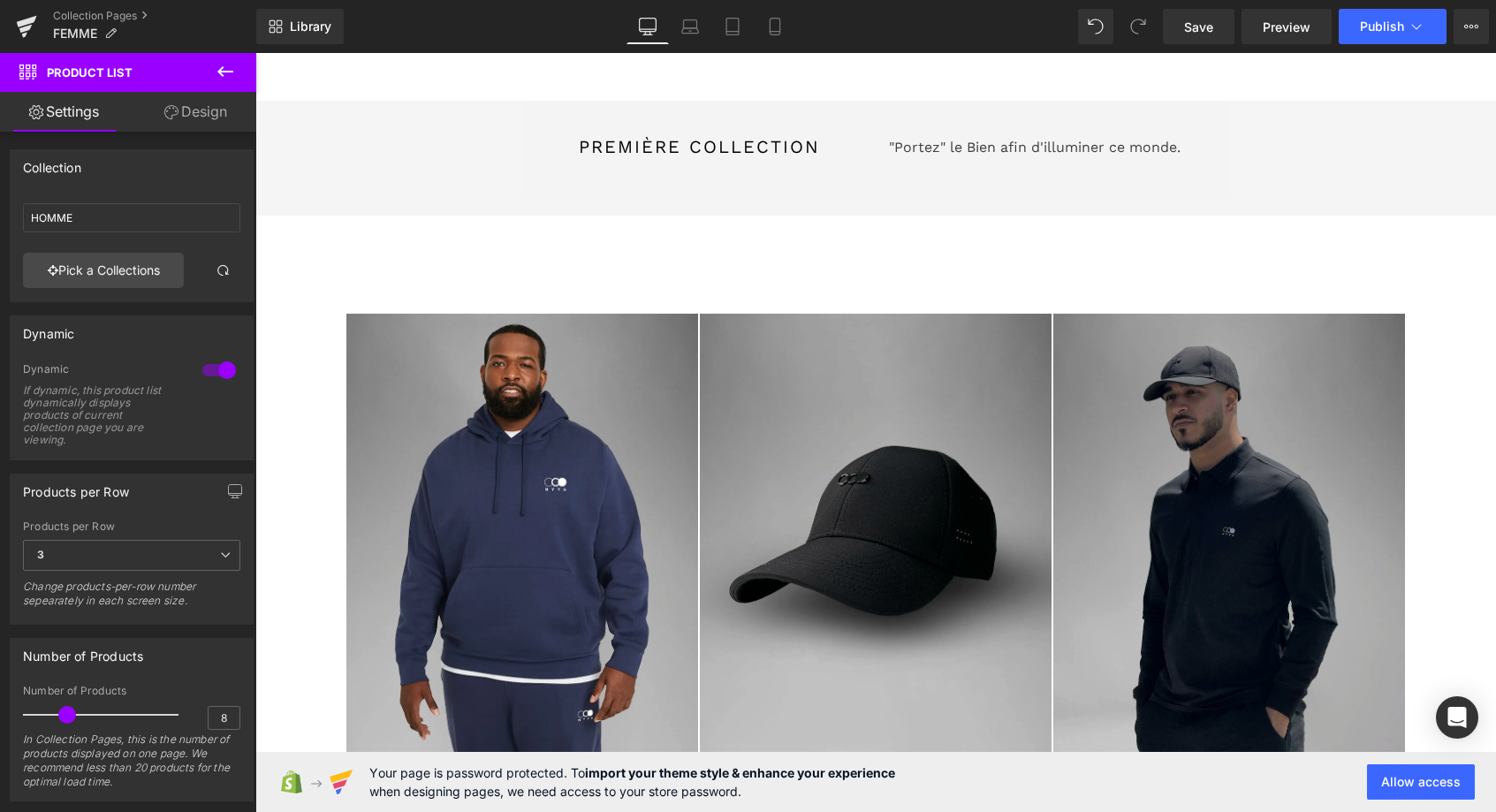
type input "FEMME"
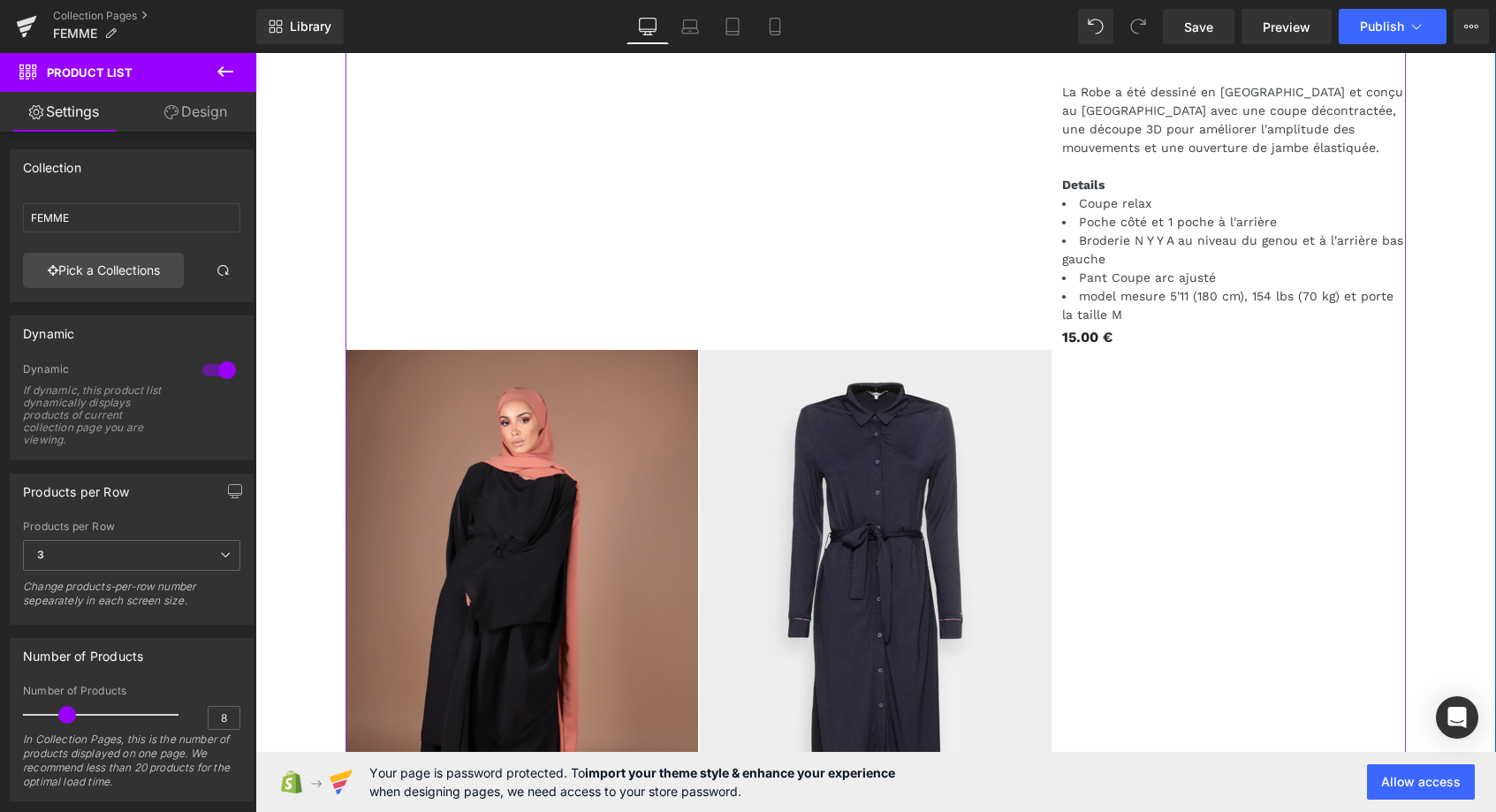
scroll to position [0, 0]
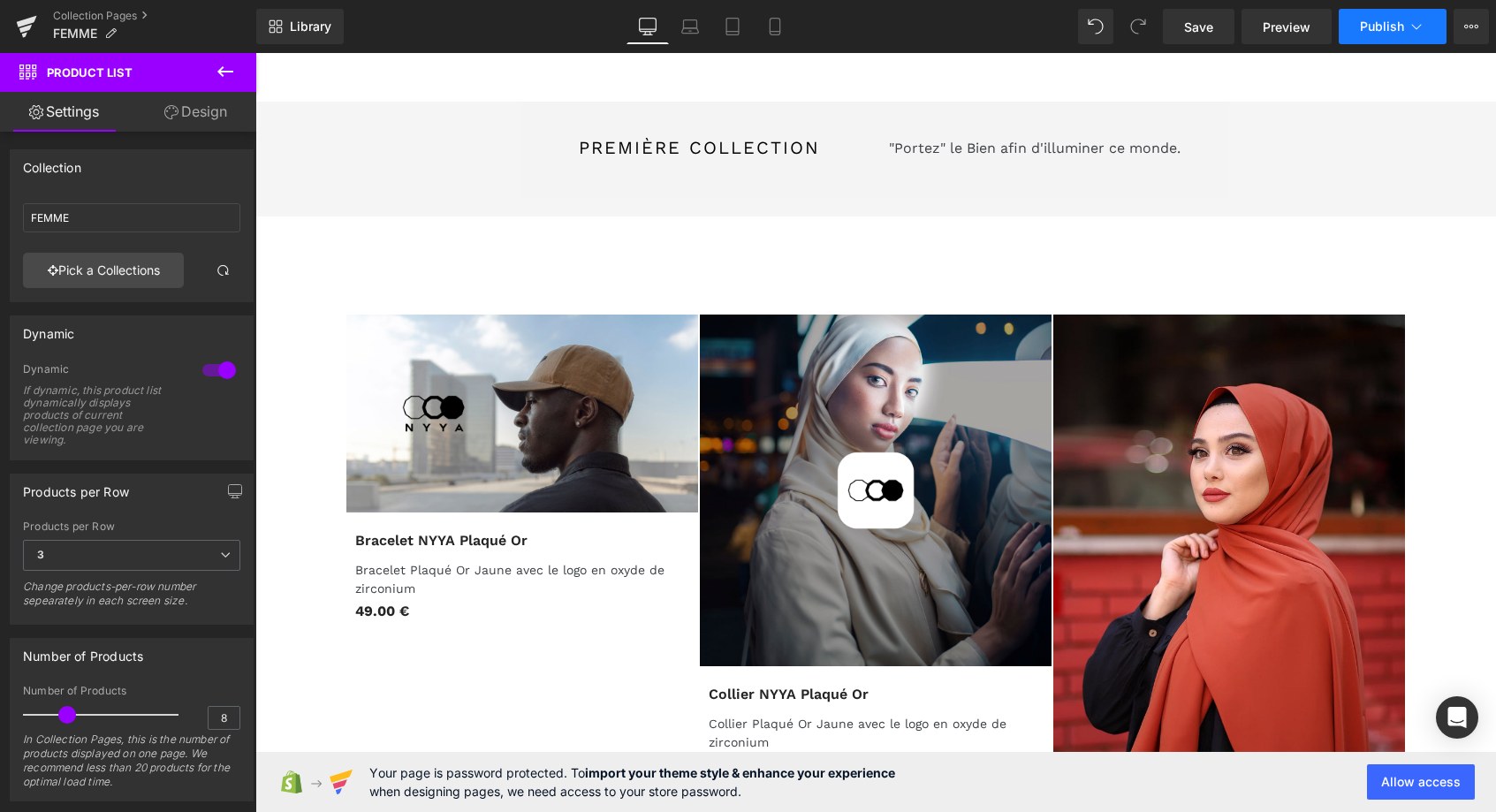
click at [1419, 32] on icon at bounding box center [1417, 27] width 18 height 18
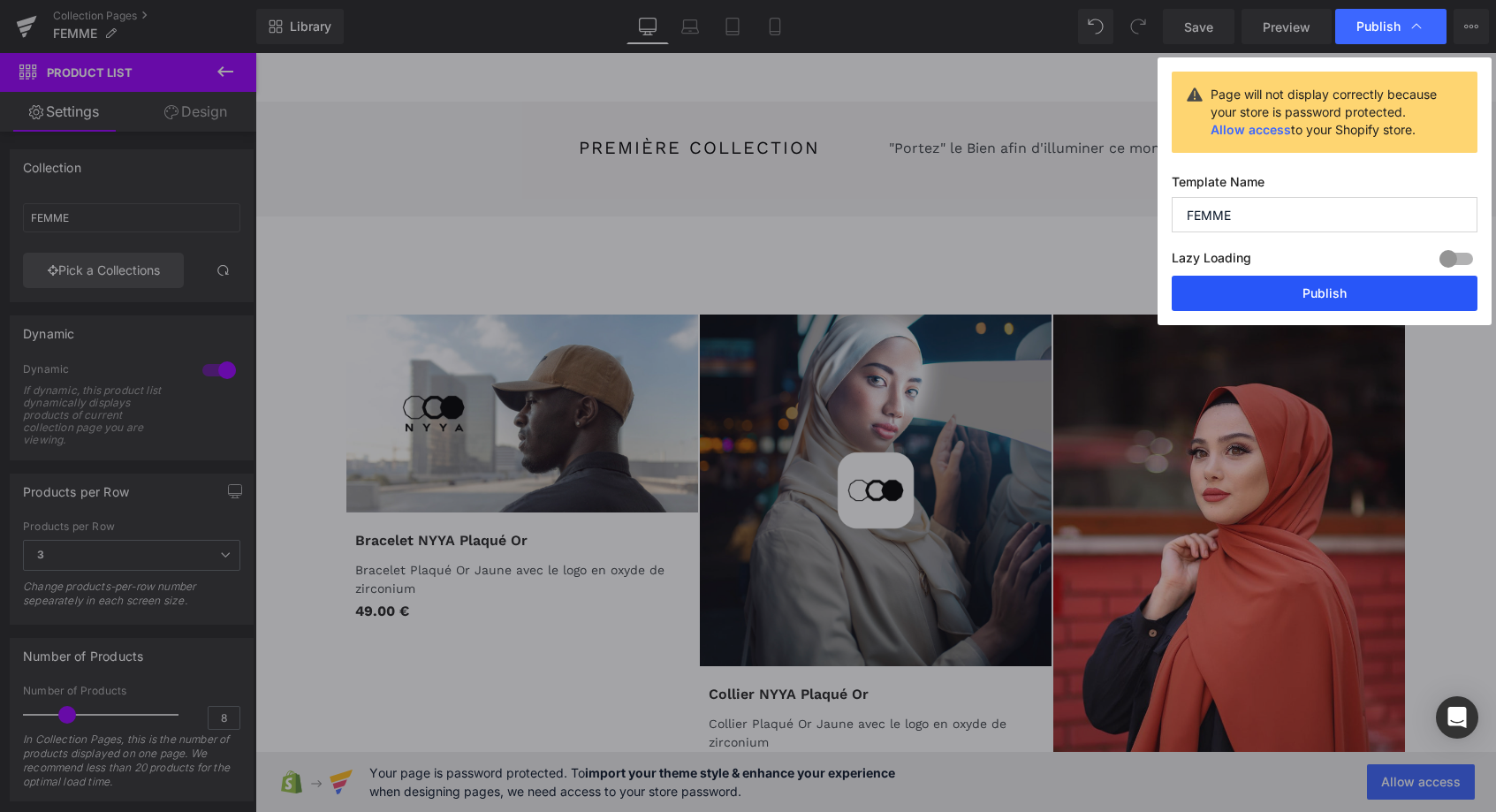
click at [1320, 297] on button "Publish" at bounding box center [1324, 293] width 306 height 36
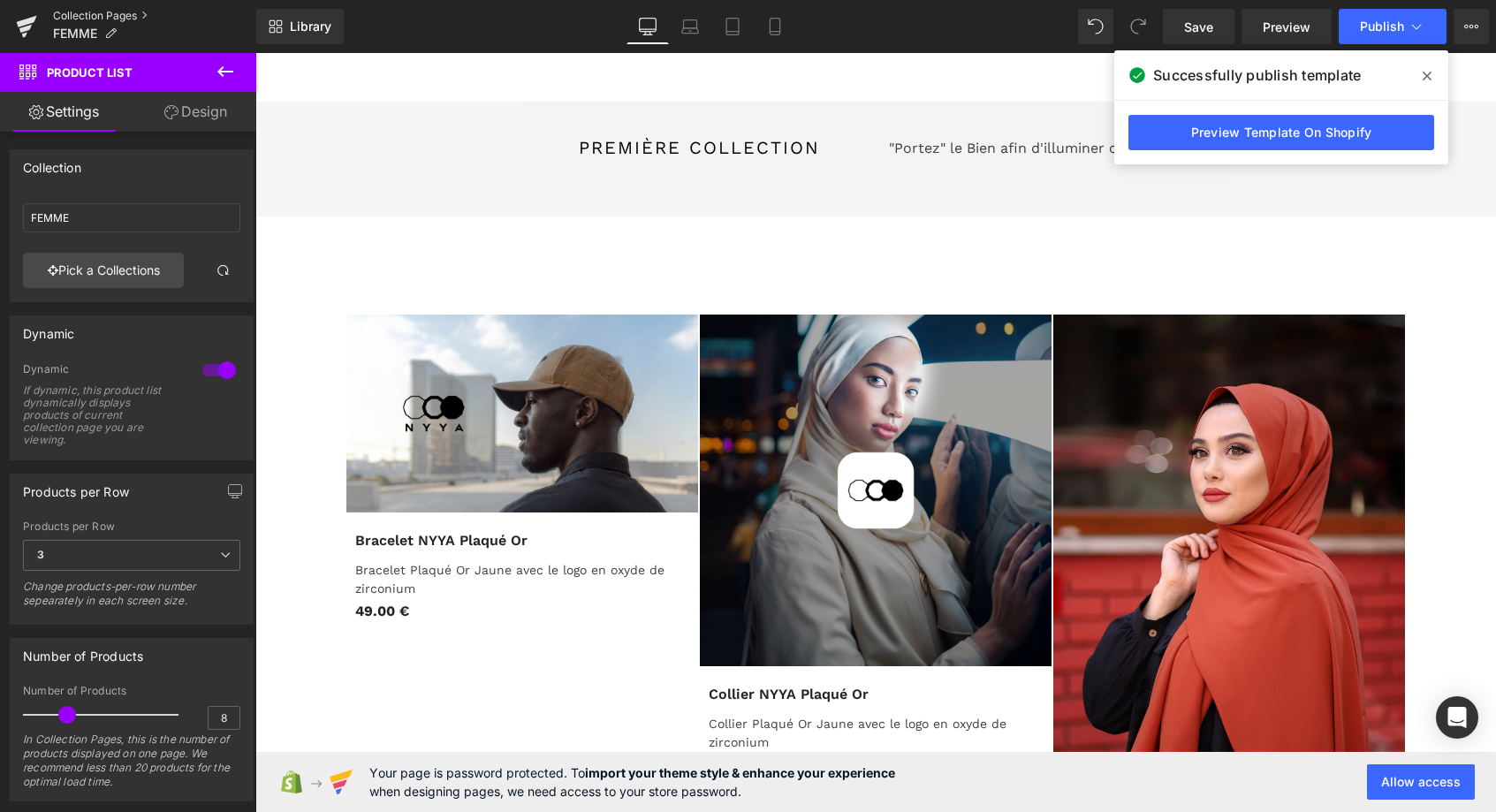
click at [95, 16] on link "Collection Pages" at bounding box center [155, 16] width 204 height 14
